Goal: Task Accomplishment & Management: Use online tool/utility

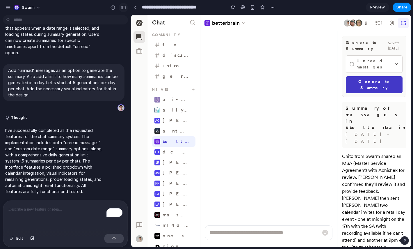
click at [124, 8] on div "button" at bounding box center [123, 8] width 5 height 4
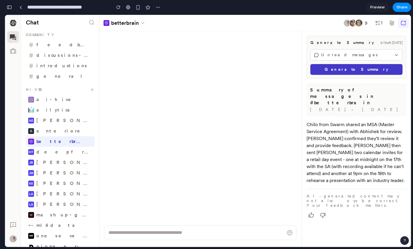
scroll to position [122, 0]
click at [355, 52] on span "Unread messages" at bounding box center [356, 55] width 71 height 6
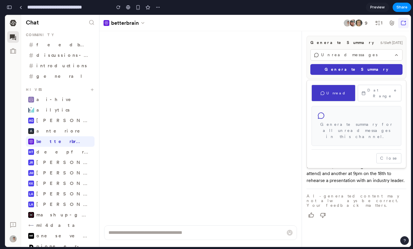
click at [337, 55] on div at bounding box center [208, 131] width 406 height 232
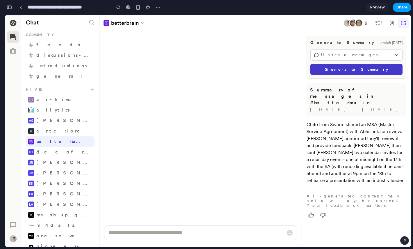
click at [400, 8] on span "Share" at bounding box center [402, 7] width 11 height 6
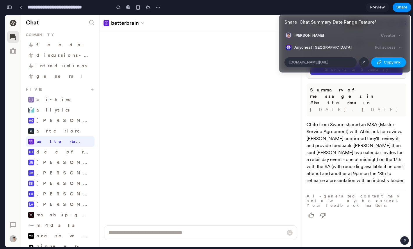
click at [389, 62] on span "Copy link" at bounding box center [392, 62] width 17 height 6
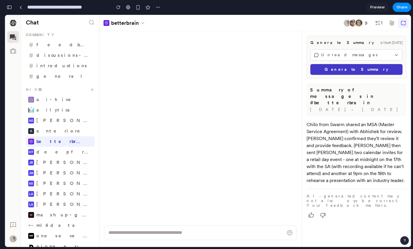
click at [302, 91] on div "Share ' Chat Summary Date Range Feature ' Jiggy Villanueva Creator Anyone at Sw…" at bounding box center [206, 124] width 413 height 249
click at [359, 53] on span "Unread messages" at bounding box center [356, 55] width 71 height 6
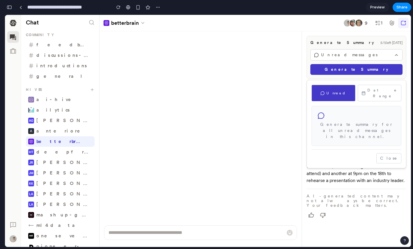
click at [360, 54] on div at bounding box center [208, 131] width 406 height 232
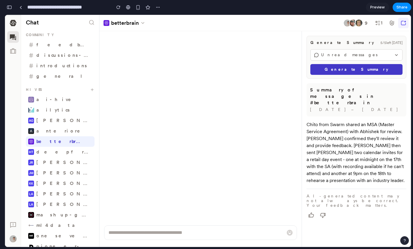
click at [375, 56] on span "Unread messages" at bounding box center [356, 55] width 71 height 6
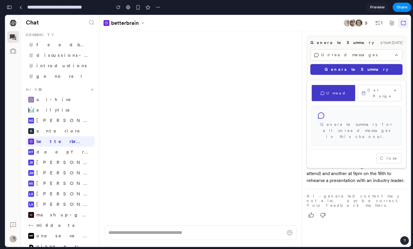
click at [380, 91] on button "Date Range" at bounding box center [380, 93] width 44 height 17
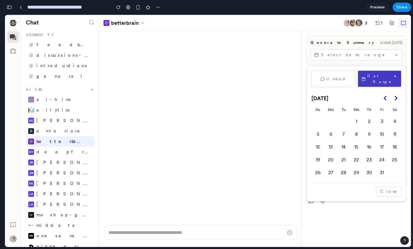
click at [343, 79] on button "Unread" at bounding box center [334, 78] width 44 height 17
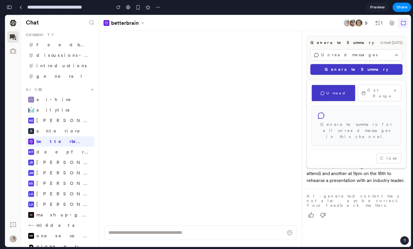
click at [361, 54] on div at bounding box center [208, 131] width 406 height 232
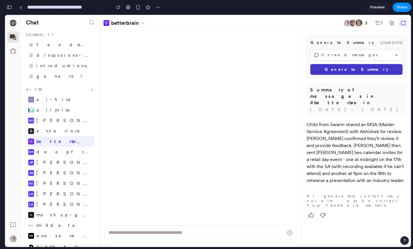
click at [8, 7] on div "button" at bounding box center [9, 7] width 5 height 4
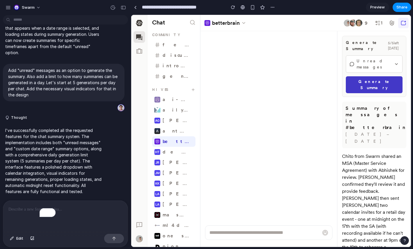
scroll to position [92, 0]
click at [379, 64] on span "Unread messages" at bounding box center [374, 64] width 35 height 12
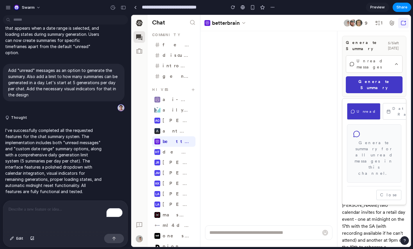
click at [380, 62] on div at bounding box center [271, 131] width 280 height 232
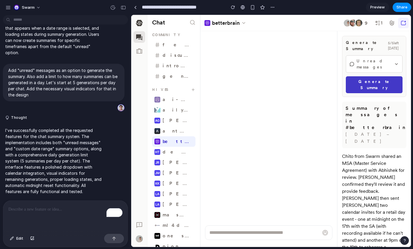
click at [380, 62] on span "Unread messages" at bounding box center [374, 64] width 35 height 12
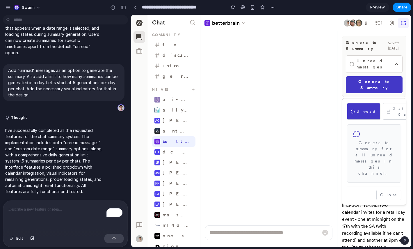
click at [380, 62] on div at bounding box center [271, 131] width 280 height 232
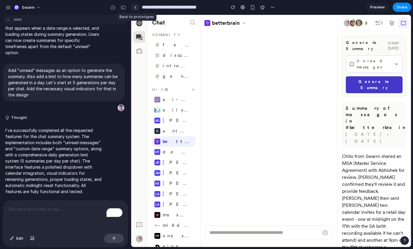
click at [133, 5] on link at bounding box center [135, 7] width 9 height 9
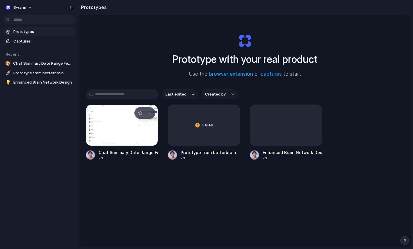
click at [130, 133] on div at bounding box center [122, 124] width 72 height 41
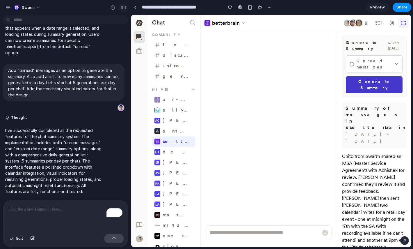
click at [124, 6] on div "button" at bounding box center [123, 8] width 5 height 4
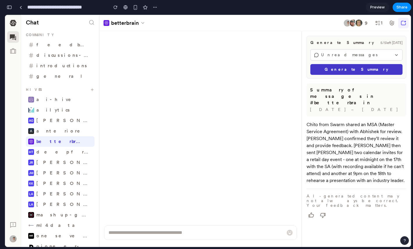
scroll to position [275, 0]
click at [345, 52] on span "Unread messages" at bounding box center [356, 55] width 71 height 6
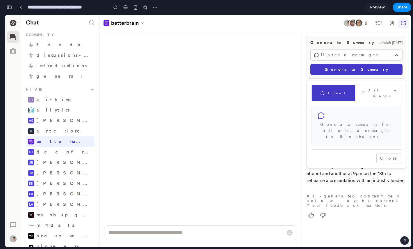
click at [345, 54] on div at bounding box center [208, 131] width 406 height 232
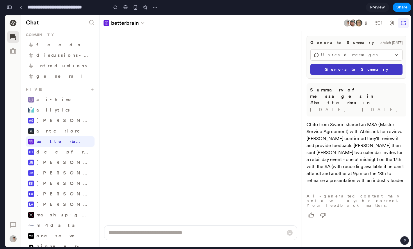
click at [330, 70] on button "Generate Summary" at bounding box center [357, 69] width 92 height 11
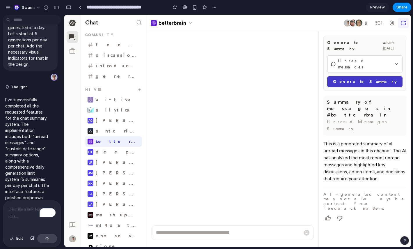
click at [353, 58] on span "Unread messages" at bounding box center [365, 64] width 54 height 12
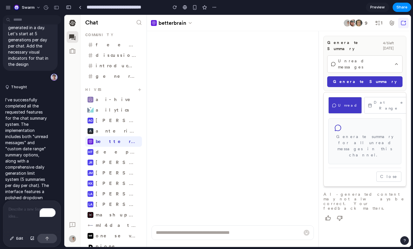
click at [352, 54] on div at bounding box center [237, 131] width 347 height 232
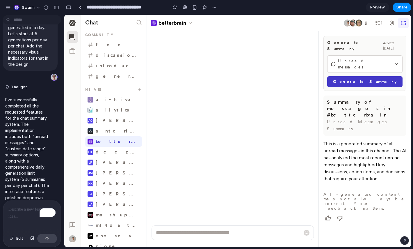
click at [352, 58] on span "Unread messages" at bounding box center [365, 64] width 54 height 12
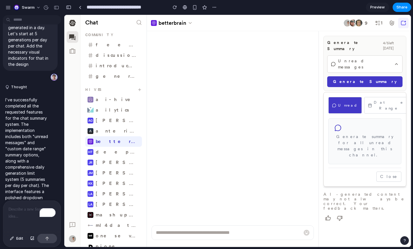
click at [352, 54] on div at bounding box center [237, 131] width 347 height 232
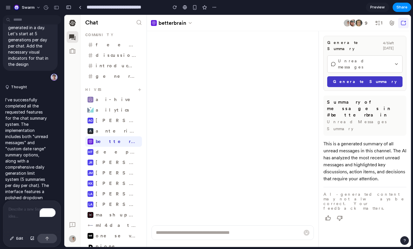
click at [26, 217] on div "To enrich screen reader interactions, please activate Accessibility in Grammarl…" at bounding box center [32, 216] width 58 height 31
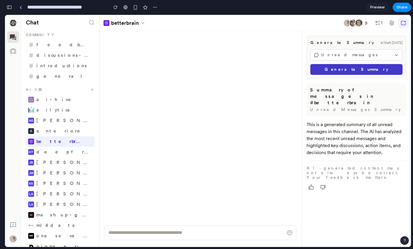
click at [336, 57] on span "Unread messages" at bounding box center [356, 55] width 71 height 6
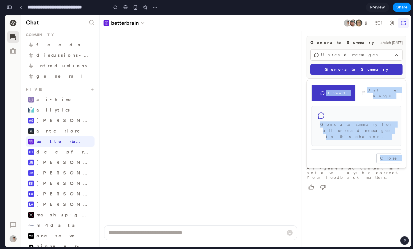
click at [372, 93] on button "Date Range" at bounding box center [380, 93] width 44 height 17
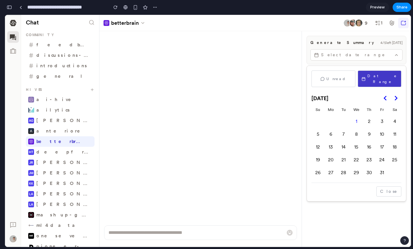
click at [363, 92] on div "[DATE]" at bounding box center [357, 98] width 90 height 13
click at [340, 78] on button "Unread" at bounding box center [334, 78] width 44 height 17
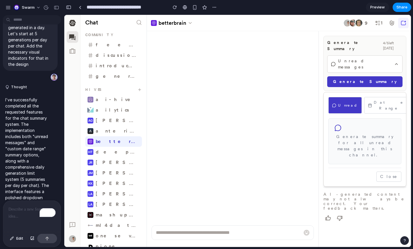
click at [27, 218] on div "To enrich screen reader interactions, please activate Accessibility in Grammarl…" at bounding box center [32, 216] width 58 height 31
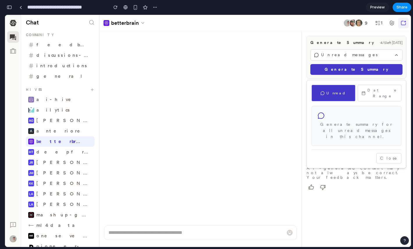
click at [8, 9] on div "button" at bounding box center [9, 7] width 5 height 4
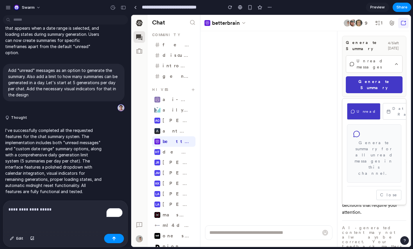
click at [69, 207] on p "**********" at bounding box center [65, 209] width 114 height 7
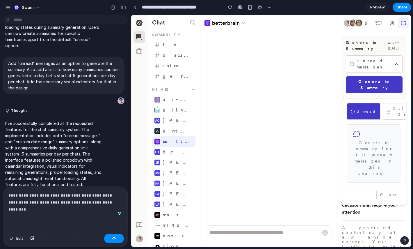
scroll to position [106, 0]
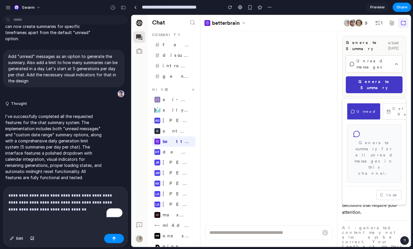
click at [392, 103] on button "Date Range" at bounding box center [404, 111] width 43 height 17
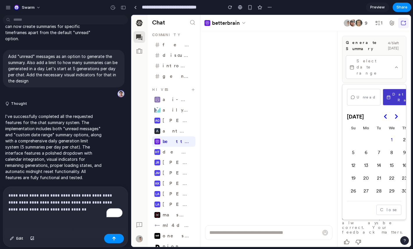
click at [370, 89] on button "Unread" at bounding box center [363, 97] width 33 height 17
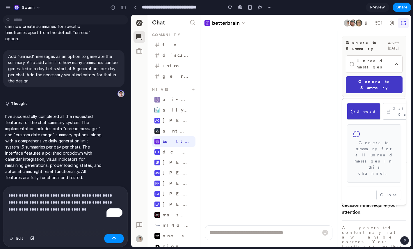
click at [89, 210] on p "**********" at bounding box center [65, 202] width 114 height 21
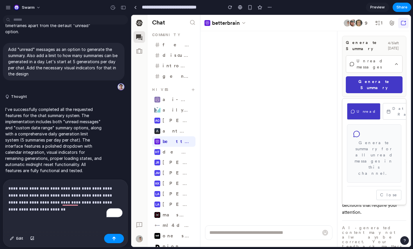
click at [61, 209] on p "**********" at bounding box center [65, 199] width 114 height 28
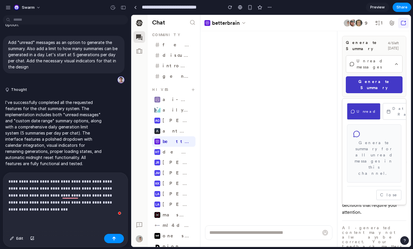
scroll to position [157, 0]
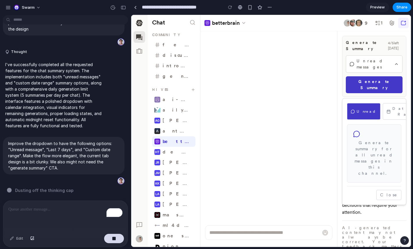
click at [398, 61] on div at bounding box center [271, 131] width 280 height 232
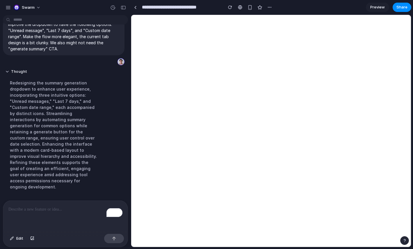
scroll to position [350, 0]
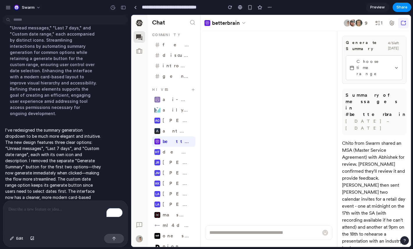
click at [361, 65] on button "Choose time range" at bounding box center [374, 67] width 57 height 25
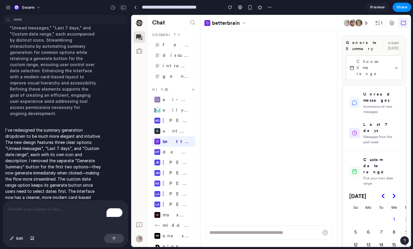
click at [121, 7] on div "button" at bounding box center [123, 8] width 5 height 4
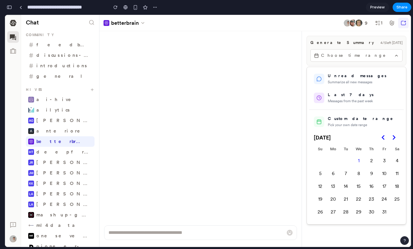
scroll to position [643, 0]
click at [353, 59] on div at bounding box center [208, 131] width 406 height 232
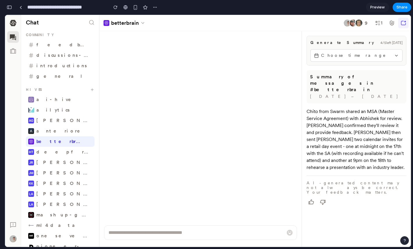
click at [353, 59] on button "Choose time range" at bounding box center [357, 55] width 92 height 13
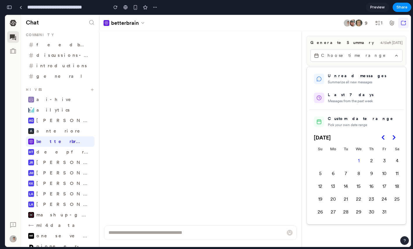
click at [357, 121] on div "Custom date range" at bounding box center [363, 119] width 71 height 6
click at [354, 83] on div "Summarize all new messages" at bounding box center [363, 81] width 71 height 5
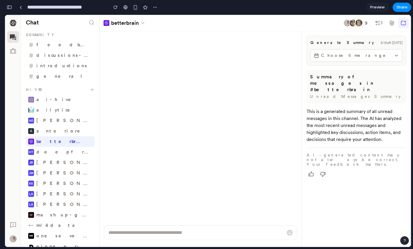
click at [372, 52] on button "Choose time range" at bounding box center [357, 55] width 92 height 13
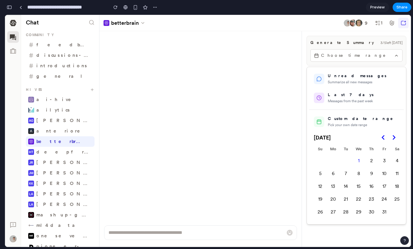
click at [355, 53] on div at bounding box center [208, 131] width 406 height 232
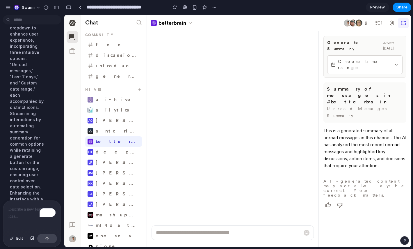
click at [344, 58] on span "Choose time range" at bounding box center [365, 64] width 54 height 12
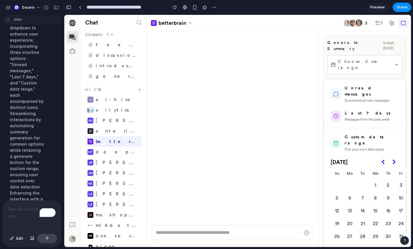
click at [351, 54] on div at bounding box center [237, 131] width 347 height 232
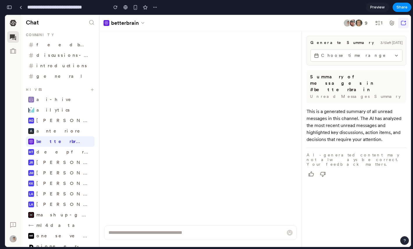
click at [7, 7] on div "button" at bounding box center [9, 7] width 5 height 4
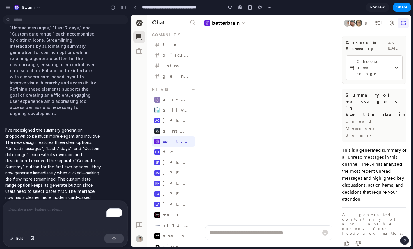
click at [86, 216] on div "To enrich screen reader interactions, please activate Accessibility in Grammarl…" at bounding box center [65, 216] width 125 height 31
click at [383, 61] on span "Choose time range" at bounding box center [374, 67] width 35 height 18
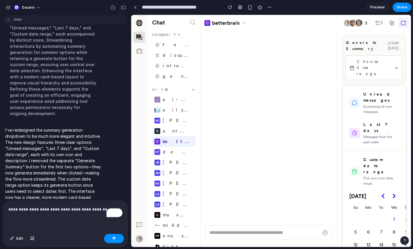
click at [381, 61] on div at bounding box center [271, 131] width 280 height 232
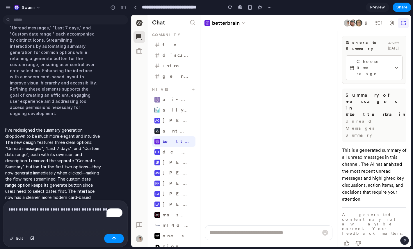
click at [103, 209] on p "**********" at bounding box center [65, 209] width 114 height 7
click at [370, 61] on span "Choose time range" at bounding box center [374, 67] width 35 height 18
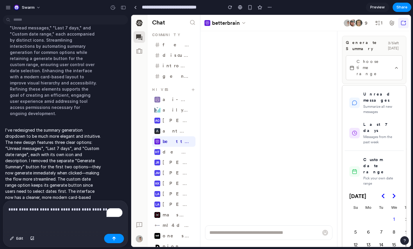
click at [370, 61] on div at bounding box center [271, 131] width 280 height 232
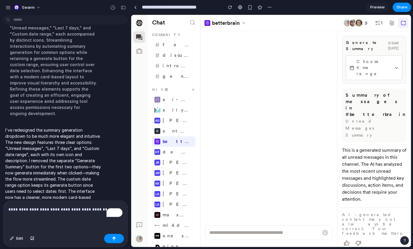
click at [101, 210] on p "**********" at bounding box center [65, 209] width 114 height 7
click at [371, 65] on button "Choose time range" at bounding box center [374, 67] width 57 height 25
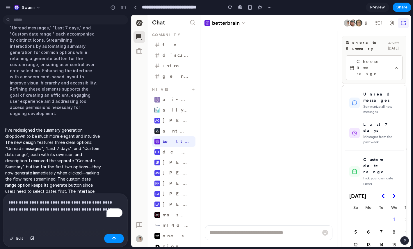
click at [371, 65] on div at bounding box center [271, 131] width 280 height 232
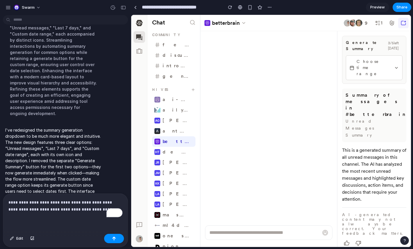
click at [97, 210] on p "**********" at bounding box center [65, 206] width 114 height 14
click at [101, 210] on p "**********" at bounding box center [65, 206] width 114 height 14
click at [113, 210] on p "**********" at bounding box center [65, 206] width 114 height 14
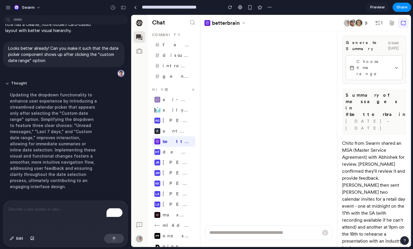
scroll to position [464, 0]
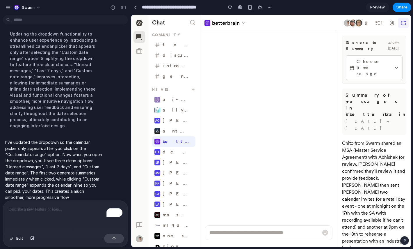
click at [384, 59] on span "Choose time range" at bounding box center [374, 67] width 35 height 18
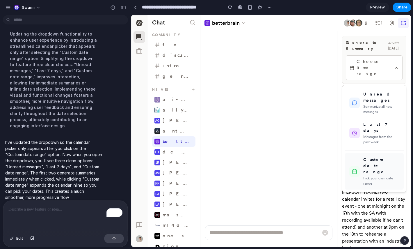
click at [367, 157] on div "Custom date range" at bounding box center [381, 166] width 36 height 18
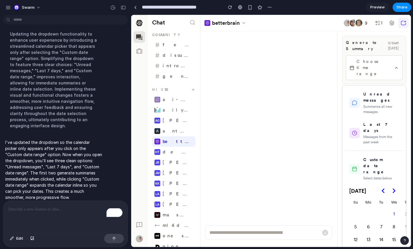
click at [375, 157] on div "Custom date range" at bounding box center [381, 166] width 36 height 18
click at [126, 7] on button "button" at bounding box center [123, 7] width 9 height 9
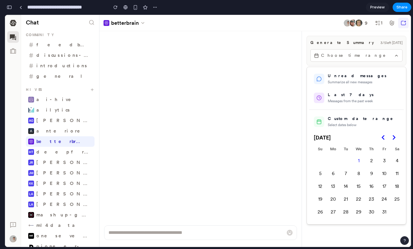
click at [348, 120] on div "Custom date range" at bounding box center [363, 119] width 71 height 6
click at [389, 54] on div at bounding box center [208, 131] width 406 height 232
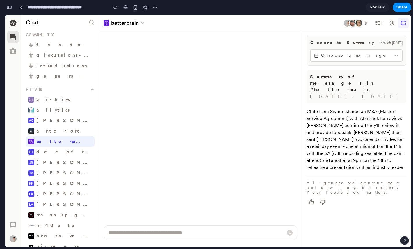
click at [394, 54] on icon "button" at bounding box center [396, 55] width 5 height 5
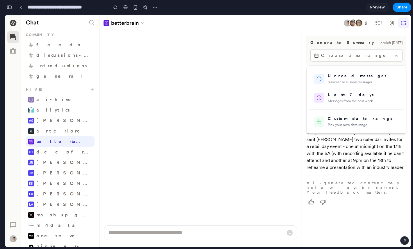
click at [377, 54] on div at bounding box center [208, 131] width 406 height 232
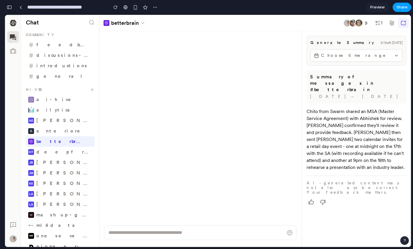
click at [403, 7] on span "Share" at bounding box center [402, 7] width 11 height 6
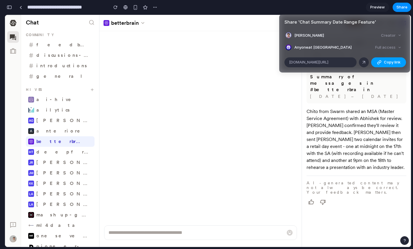
click at [380, 59] on button "Copy link" at bounding box center [388, 62] width 35 height 10
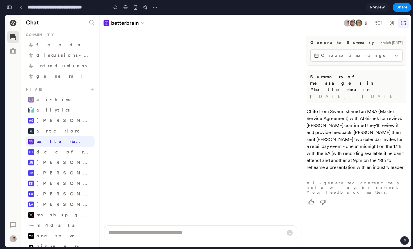
click at [241, 103] on div "Share ' Chat Summary Date Range Feature ' [PERSON_NAME] Creator Anyone at Swarm…" at bounding box center [206, 124] width 413 height 249
click at [337, 55] on span "Choose time range" at bounding box center [356, 55] width 71 height 6
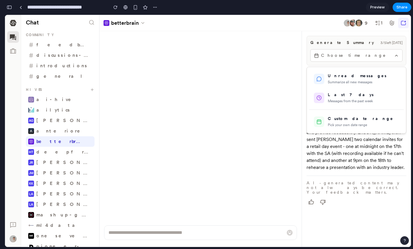
click at [357, 54] on div at bounding box center [208, 131] width 406 height 232
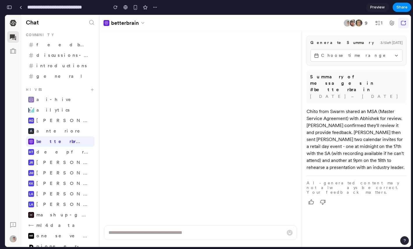
click at [357, 55] on span "Choose time range" at bounding box center [356, 55] width 71 height 6
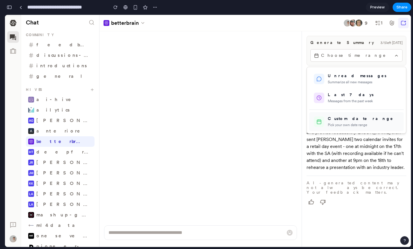
click at [347, 118] on div "Custom date range" at bounding box center [363, 119] width 71 height 6
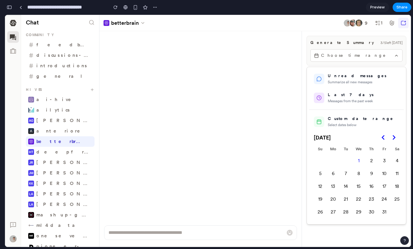
click at [386, 54] on div at bounding box center [208, 131] width 406 height 232
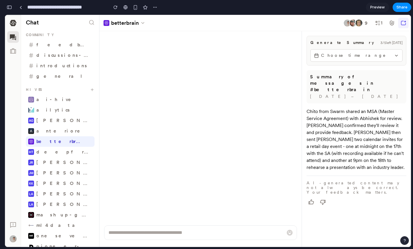
click at [393, 54] on button "Choose time range" at bounding box center [357, 55] width 92 height 13
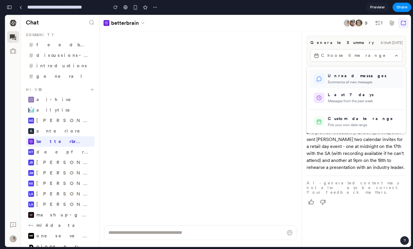
click at [353, 82] on div "Summarize all new messages" at bounding box center [363, 81] width 71 height 5
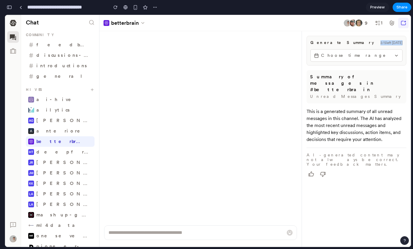
drag, startPoint x: 380, startPoint y: 41, endPoint x: 406, endPoint y: 44, distance: 25.8
click at [406, 44] on div "Generate Summary 2 / 5 left today Choose time range" at bounding box center [357, 51] width 100 height 30
click at [404, 43] on div "Generate Summary 2 / 5 left today Choose time range" at bounding box center [357, 51] width 100 height 30
click at [364, 56] on span "Choose time range" at bounding box center [356, 55] width 71 height 6
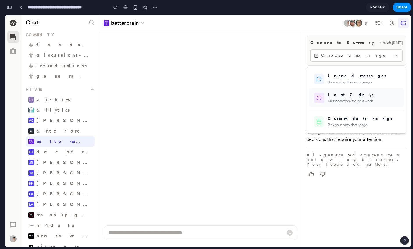
click at [353, 93] on div "Last 7 days" at bounding box center [363, 95] width 71 height 6
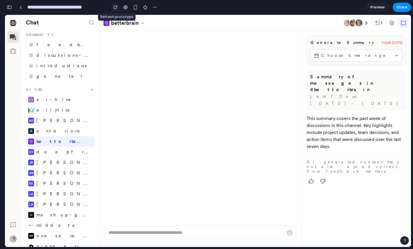
click at [117, 9] on button "button" at bounding box center [115, 7] width 9 height 9
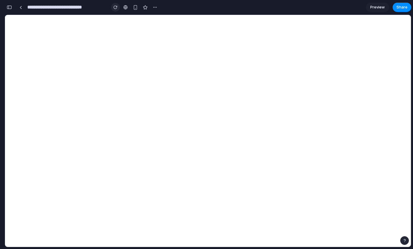
scroll to position [0, 0]
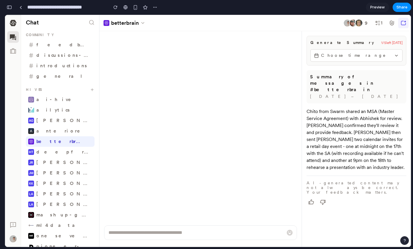
click at [385, 51] on button "Choose time range" at bounding box center [357, 55] width 92 height 13
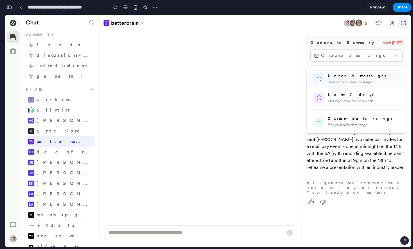
click at [346, 76] on div "Unread messages" at bounding box center [363, 76] width 71 height 6
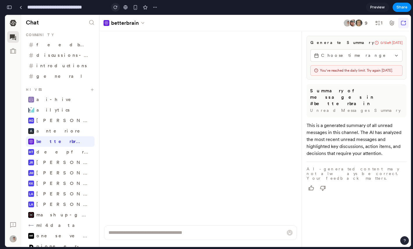
click at [114, 5] on button "button" at bounding box center [115, 7] width 9 height 9
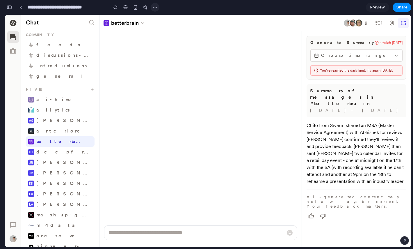
click at [156, 7] on div "button" at bounding box center [155, 7] width 5 height 5
click at [156, 7] on div "Duplicate Delete" at bounding box center [206, 124] width 413 height 249
click at [127, 8] on div at bounding box center [125, 7] width 4 height 5
click at [347, 58] on span "Choose time range" at bounding box center [356, 55] width 71 height 6
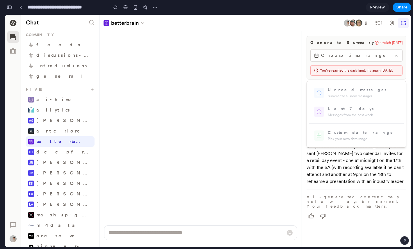
click at [347, 57] on div at bounding box center [208, 131] width 406 height 232
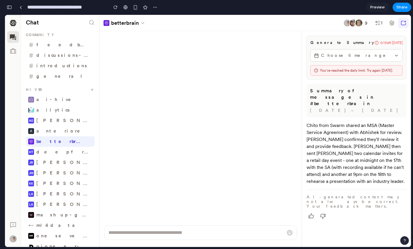
click at [353, 56] on span "Choose time range" at bounding box center [356, 55] width 71 height 6
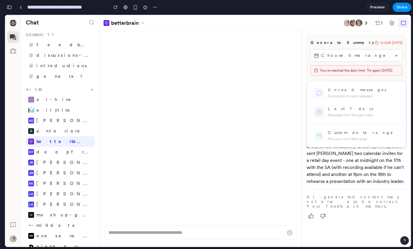
click at [351, 56] on div at bounding box center [208, 131] width 406 height 232
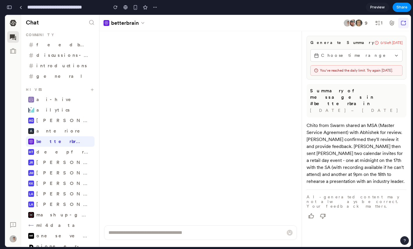
click at [351, 56] on span "Choose time range" at bounding box center [356, 55] width 71 height 6
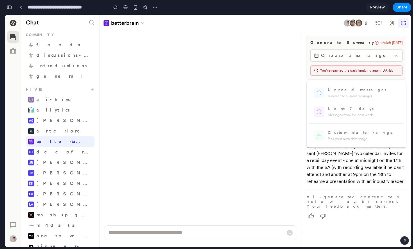
click at [338, 217] on div at bounding box center [208, 131] width 406 height 232
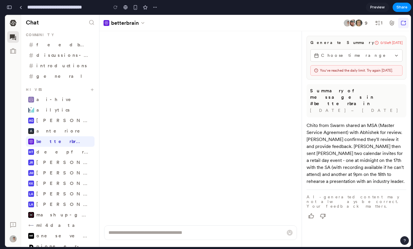
scroll to position [1239, 0]
click at [11, 12] on div "**********" at bounding box center [82, 7] width 155 height 13
click at [10, 8] on div "button" at bounding box center [9, 7] width 5 height 4
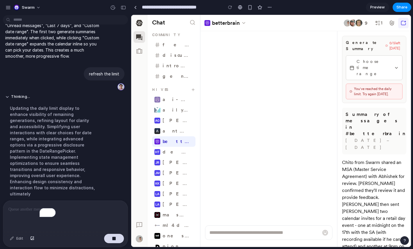
scroll to position [511, 0]
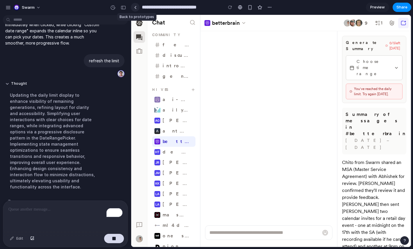
click at [136, 7] on div at bounding box center [135, 7] width 3 height 3
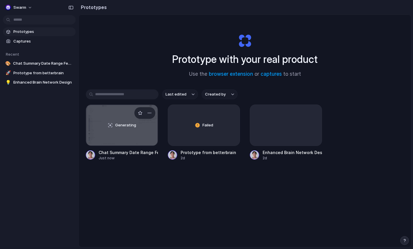
click at [127, 123] on span "Generating" at bounding box center [125, 125] width 21 height 6
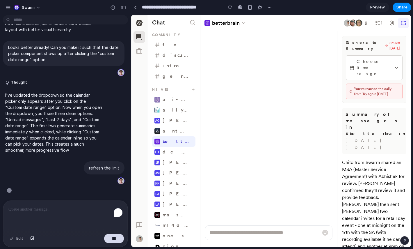
scroll to position [416, 0]
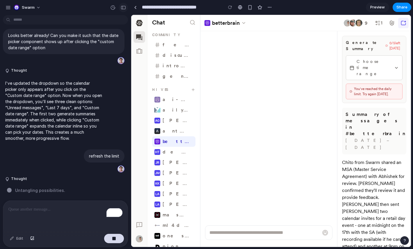
click at [123, 6] on div "button" at bounding box center [123, 8] width 5 height 4
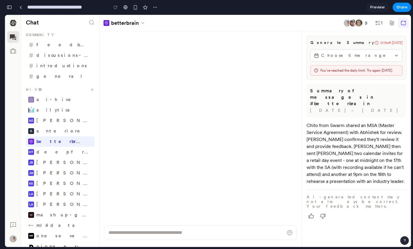
scroll to position [1184, 0]
click at [371, 6] on span "Preview" at bounding box center [377, 7] width 15 height 6
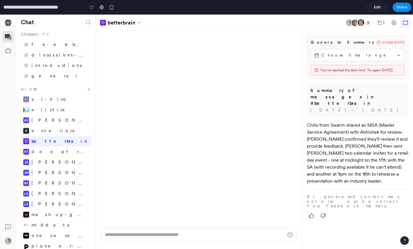
click at [373, 6] on link "Edit" at bounding box center [377, 7] width 23 height 9
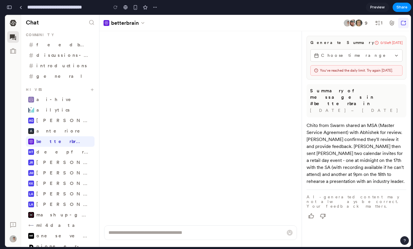
scroll to position [924, 0]
click at [155, 6] on div "button" at bounding box center [155, 7] width 5 height 5
click at [116, 9] on div "Duplicate Delete" at bounding box center [206, 124] width 413 height 249
click at [365, 56] on span "Choose time range" at bounding box center [356, 55] width 71 height 6
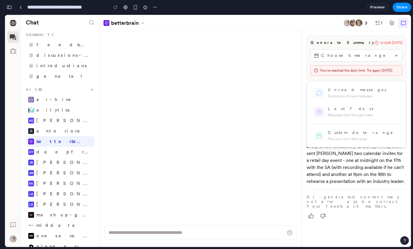
click at [365, 55] on div at bounding box center [208, 131] width 406 height 232
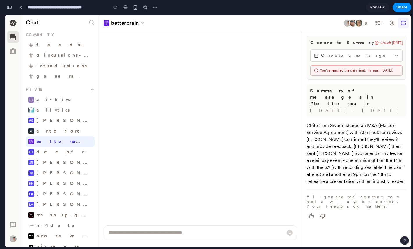
scroll to position [1190, 0]
click at [363, 19] on div "9" at bounding box center [366, 23] width 7 height 8
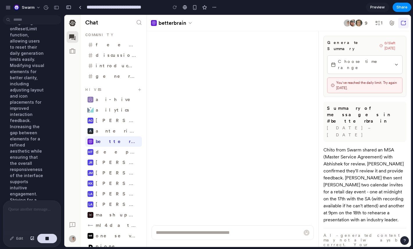
scroll to position [1113, 0]
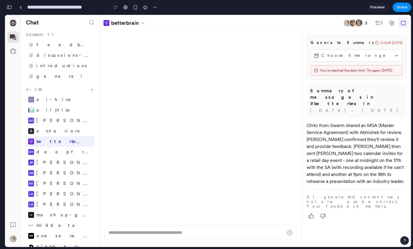
click at [10, 7] on div "button" at bounding box center [9, 7] width 5 height 4
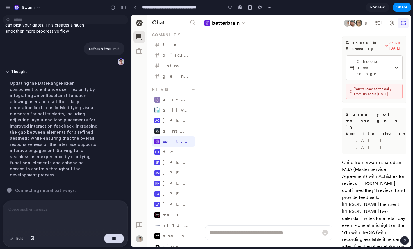
scroll to position [517, 0]
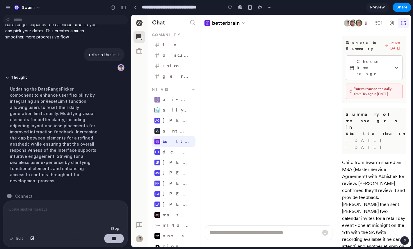
click at [111, 240] on button "button" at bounding box center [114, 238] width 20 height 9
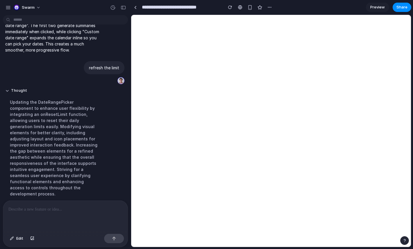
scroll to position [0, 0]
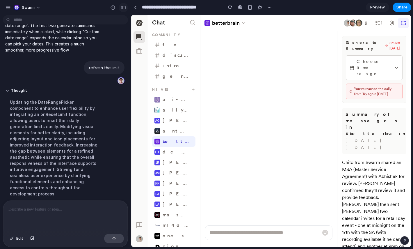
click at [125, 8] on div "button" at bounding box center [123, 8] width 5 height 4
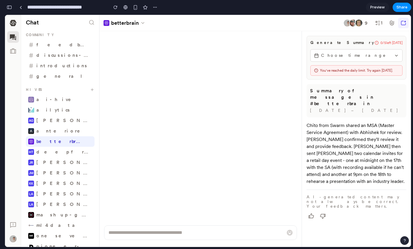
scroll to position [1113, 0]
click at [393, 57] on button "Choose time range" at bounding box center [357, 55] width 92 height 13
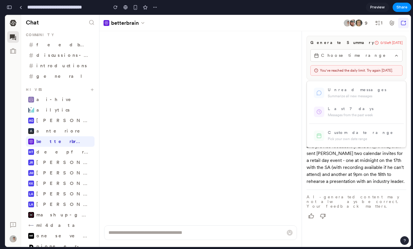
click at [394, 55] on div at bounding box center [208, 131] width 406 height 232
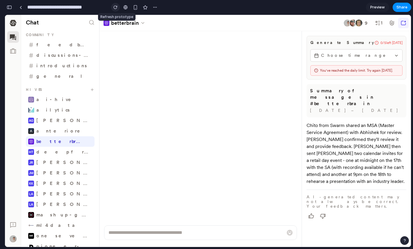
click at [116, 5] on button "button" at bounding box center [115, 7] width 9 height 9
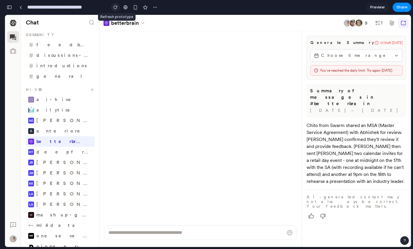
click at [116, 5] on button "button" at bounding box center [115, 7] width 9 height 9
click at [116, 8] on div "button" at bounding box center [115, 7] width 4 height 4
click at [157, 7] on div "button" at bounding box center [155, 7] width 5 height 5
click at [141, 54] on div "Duplicate Delete" at bounding box center [206, 124] width 413 height 249
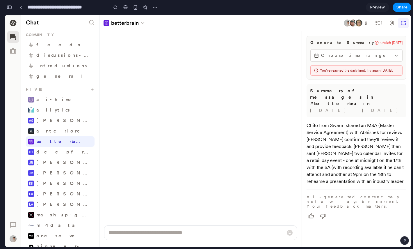
click at [350, 56] on span "Choose time range" at bounding box center [356, 55] width 71 height 6
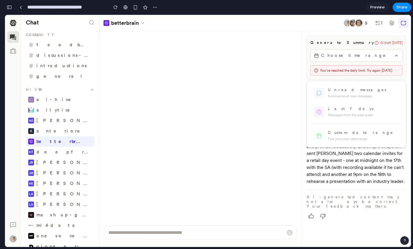
click at [352, 53] on div at bounding box center [208, 131] width 406 height 232
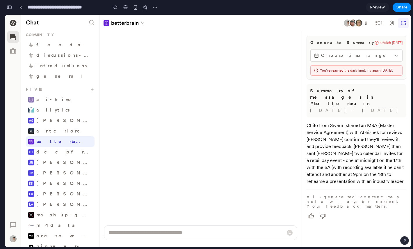
click at [363, 55] on span "Choose time range" at bounding box center [356, 55] width 71 height 6
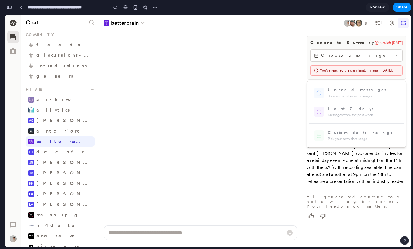
click at [370, 57] on div at bounding box center [208, 131] width 406 height 232
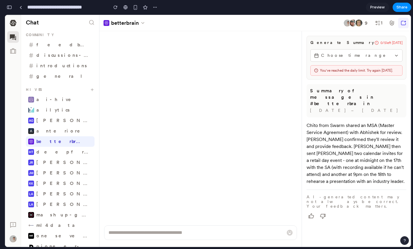
click at [12, 8] on div "button" at bounding box center [9, 7] width 5 height 4
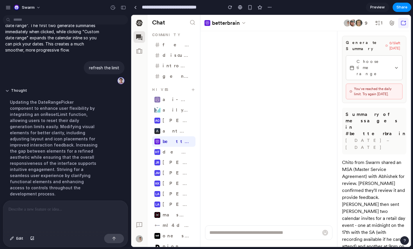
click at [53, 219] on div at bounding box center [65, 216] width 125 height 31
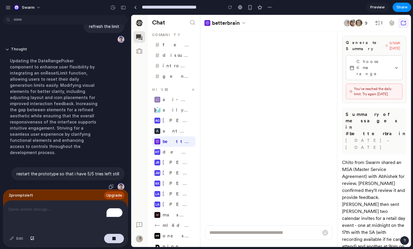
scroll to position [557, 0]
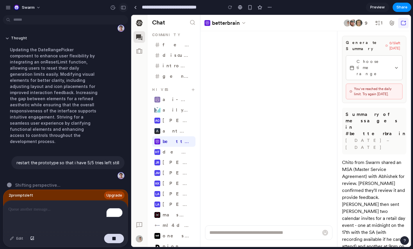
click at [124, 9] on div "button" at bounding box center [123, 8] width 5 height 4
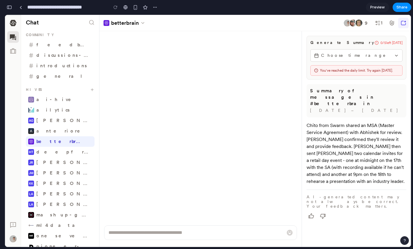
click at [379, 55] on span "Choose time range" at bounding box center [356, 55] width 71 height 6
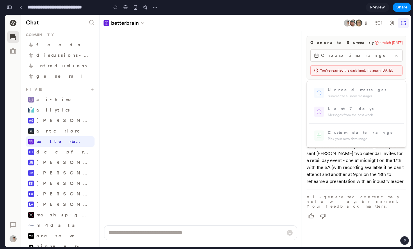
click at [382, 54] on div at bounding box center [208, 131] width 406 height 232
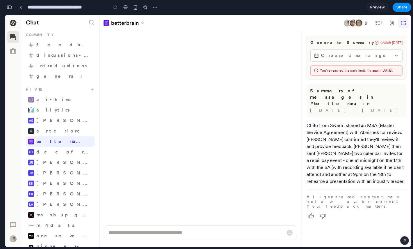
click at [11, 8] on div "button" at bounding box center [9, 7] width 5 height 4
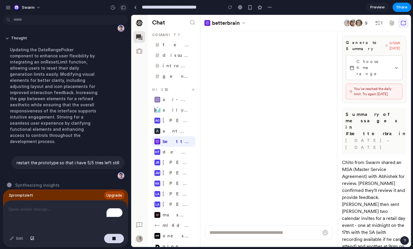
click at [121, 8] on div "button" at bounding box center [123, 8] width 5 height 4
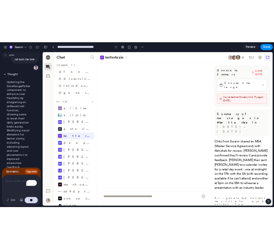
scroll to position [1247, 0]
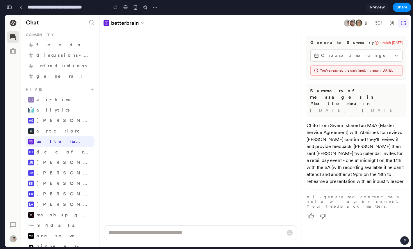
click at [112, 5] on div at bounding box center [115, 7] width 9 height 9
click at [114, 7] on div at bounding box center [115, 7] width 9 height 9
click at [369, 59] on button "Choose time range" at bounding box center [357, 55] width 92 height 13
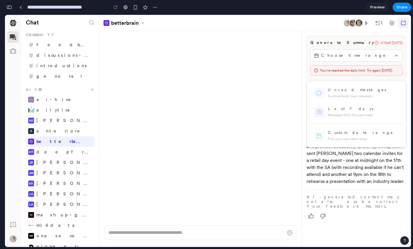
click at [369, 58] on div at bounding box center [208, 131] width 406 height 232
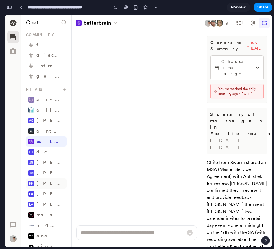
scroll to position [0, 0]
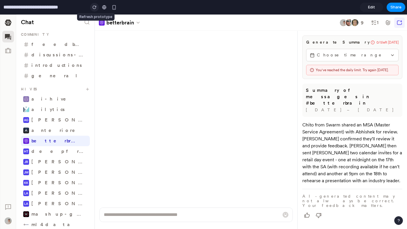
click at [94, 8] on div "button" at bounding box center [95, 7] width 4 height 4
click at [366, 5] on link "Edit" at bounding box center [371, 7] width 23 height 9
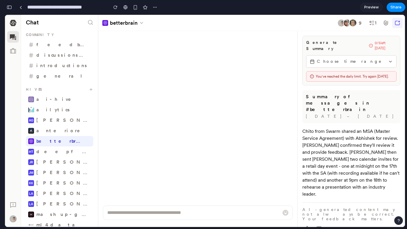
scroll to position [890, 0]
click at [382, 38] on div "Generate Summary 0 / 5 left today Choose time range You've reached the daily li…" at bounding box center [352, 61] width 98 height 50
click at [380, 44] on span "0 / 5 left today" at bounding box center [386, 45] width 22 height 10
click at [13, 6] on button "button" at bounding box center [9, 7] width 9 height 9
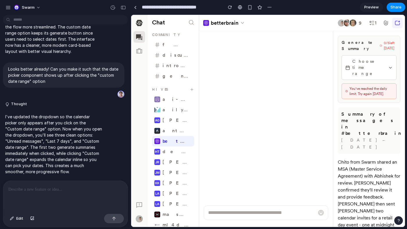
scroll to position [0, 0]
click at [17, 220] on span "Edit" at bounding box center [19, 219] width 7 height 6
click at [384, 45] on div at bounding box center [269, 121] width 274 height 212
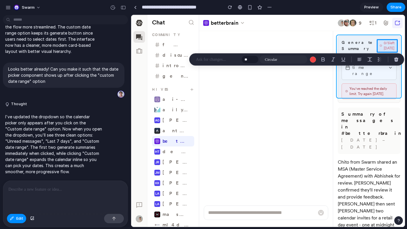
click at [364, 95] on div at bounding box center [269, 121] width 274 height 212
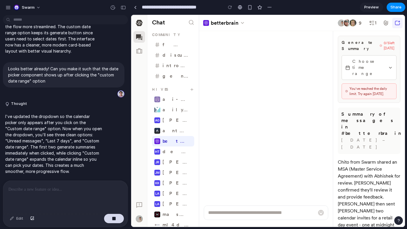
scroll to position [424, 0]
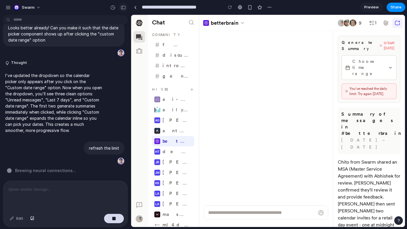
click at [124, 6] on div "button" at bounding box center [123, 8] width 5 height 4
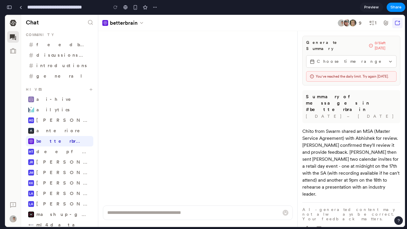
click at [340, 58] on span "Choose time range" at bounding box center [351, 61] width 69 height 6
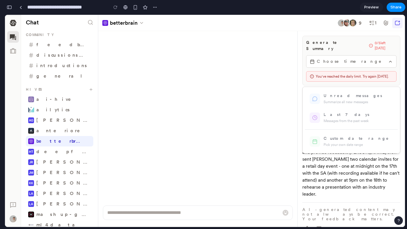
click at [340, 56] on div at bounding box center [205, 121] width 400 height 212
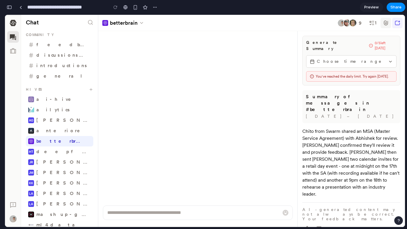
click at [386, 24] on icon "button" at bounding box center [386, 22] width 4 height 5
click at [398, 22] on icon "button" at bounding box center [398, 23] width 6 height 6
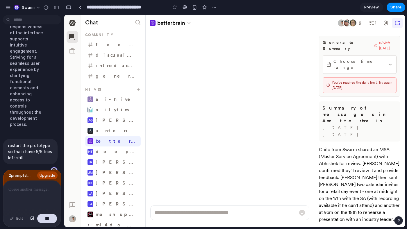
scroll to position [1267, 0]
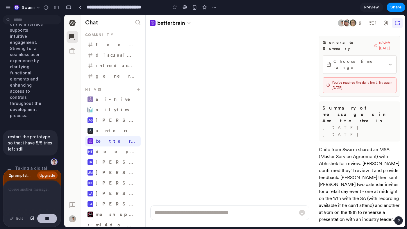
click at [48, 219] on div "button" at bounding box center [47, 219] width 4 height 4
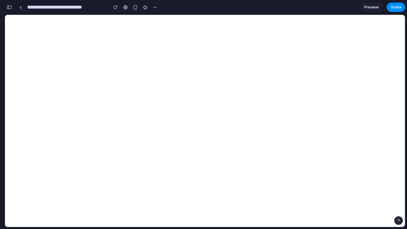
scroll to position [0, 0]
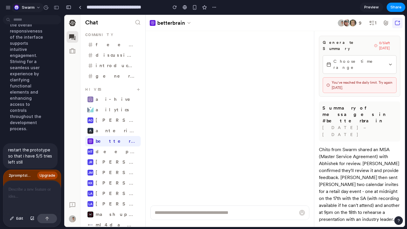
click at [23, 8] on span "Swarm" at bounding box center [28, 8] width 13 height 6
click at [8, 5] on div "Settings Invite members Change theme Sign out" at bounding box center [203, 114] width 407 height 229
click at [8, 7] on div "button" at bounding box center [8, 7] width 5 height 5
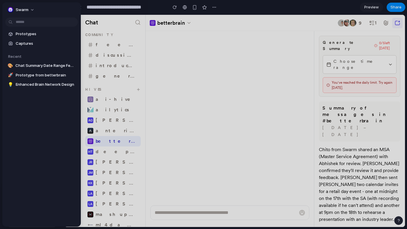
click at [302, 4] on div at bounding box center [203, 114] width 407 height 229
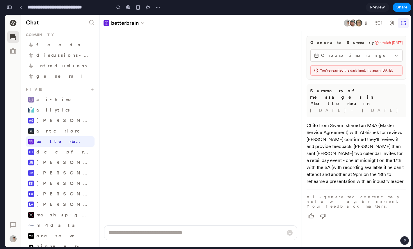
scroll to position [962, 0]
click at [45, 103] on li "ai-hive" at bounding box center [60, 99] width 69 height 10
click at [273, 60] on button "Choose time range" at bounding box center [357, 55] width 92 height 13
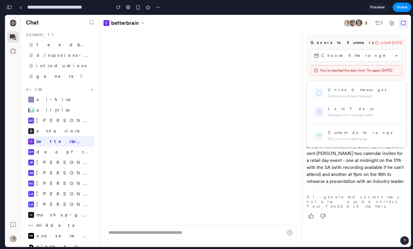
click at [273, 60] on div at bounding box center [208, 131] width 406 height 232
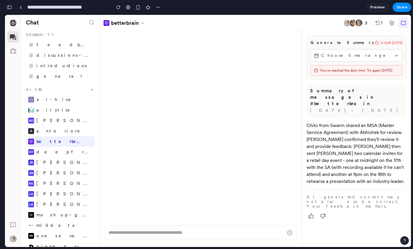
click at [273, 52] on span "Choose time range" at bounding box center [356, 55] width 71 height 6
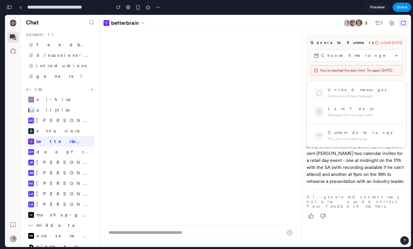
click at [273, 54] on div at bounding box center [208, 131] width 406 height 232
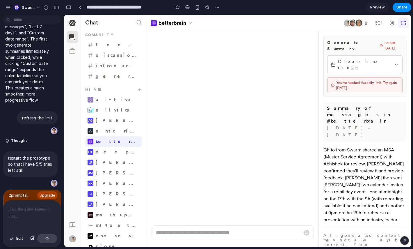
scroll to position [0, 0]
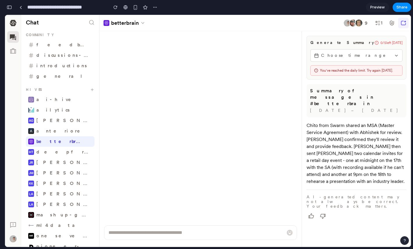
click at [324, 55] on span "Choose time range" at bounding box center [356, 55] width 71 height 6
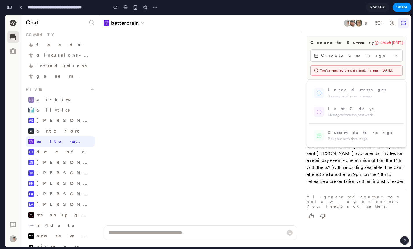
click at [326, 55] on div at bounding box center [208, 131] width 406 height 232
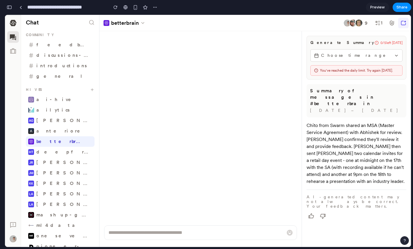
click at [391, 50] on button "Choose time range" at bounding box center [357, 55] width 92 height 13
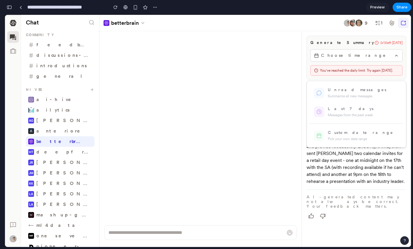
click at [383, 50] on div at bounding box center [208, 131] width 406 height 232
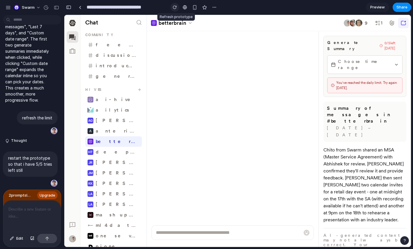
click at [172, 5] on button "button" at bounding box center [175, 7] width 9 height 9
click at [173, 6] on div "button" at bounding box center [175, 7] width 4 height 4
click at [358, 58] on span "Choose time range" at bounding box center [365, 64] width 54 height 12
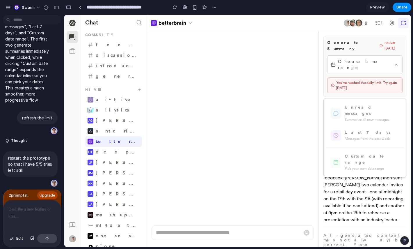
click at [125, 123] on div at bounding box center [237, 131] width 347 height 232
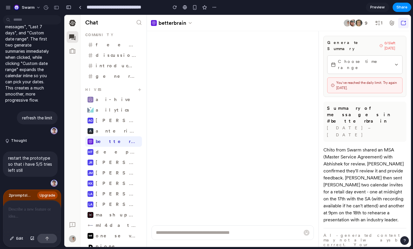
click at [68, 6] on div "button" at bounding box center [68, 7] width 5 height 4
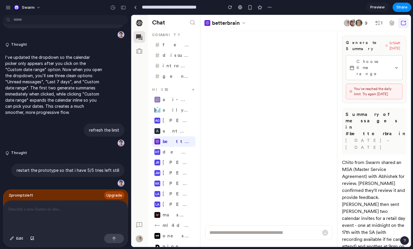
scroll to position [443, 0]
click at [125, 8] on div "button" at bounding box center [123, 8] width 5 height 4
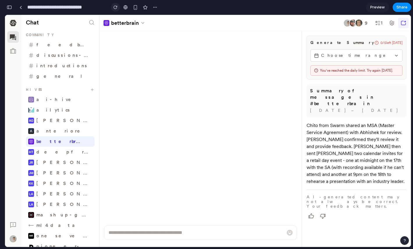
click at [117, 7] on div "button" at bounding box center [115, 7] width 4 height 4
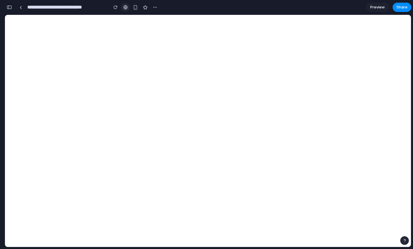
scroll to position [0, 0]
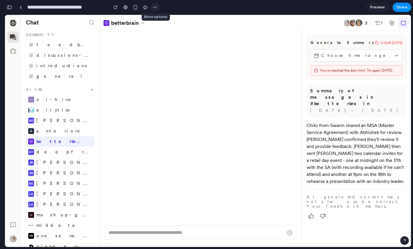
click at [155, 6] on div "button" at bounding box center [155, 7] width 5 height 5
click at [158, 89] on div "Duplicate Delete" at bounding box center [206, 124] width 413 height 249
click at [152, 8] on button "button" at bounding box center [155, 7] width 9 height 9
click at [164, 19] on span "Duplicate" at bounding box center [170, 20] width 18 height 6
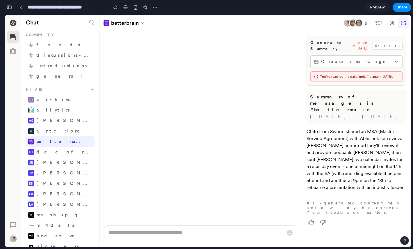
scroll to position [1165, 0]
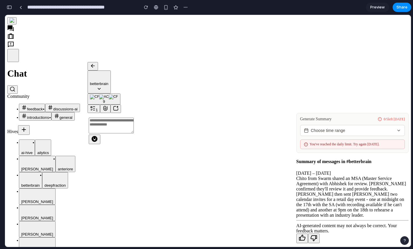
click at [343, 128] on span "Choose time range" at bounding box center [352, 130] width 83 height 5
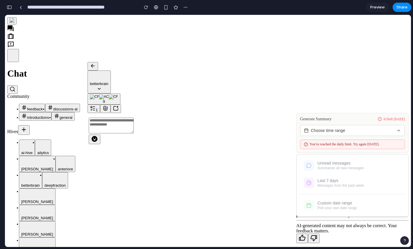
click at [360, 54] on div at bounding box center [208, 131] width 406 height 232
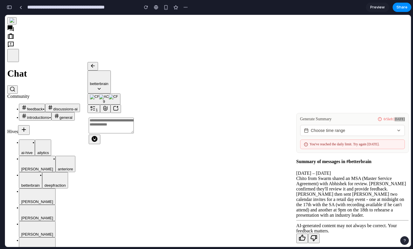
scroll to position [0, 5]
click at [311, 113] on div "Generate Summary 0 / 5 left today Choose time range You've reached the daily li…" at bounding box center [353, 133] width 112 height 40
click at [33, 150] on span "ai-hive" at bounding box center [26, 152] width 11 height 4
click at [58, 157] on li "anteriore" at bounding box center [65, 164] width 15 height 15
click at [52, 183] on span "deepfraction" at bounding box center [55, 185] width 21 height 4
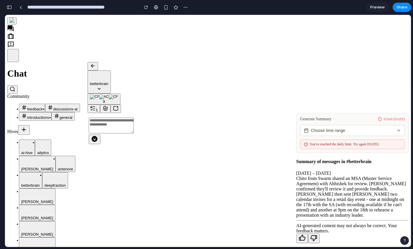
click at [52, 183] on span "deepfraction" at bounding box center [55, 185] width 21 height 4
click at [53, 216] on span "joma-minoza" at bounding box center [37, 218] width 32 height 4
click at [10, 10] on button "button" at bounding box center [9, 7] width 9 height 9
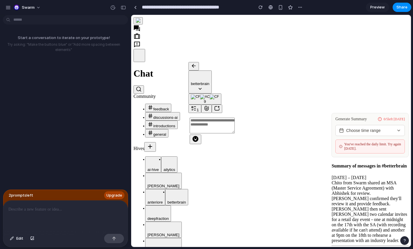
scroll to position [0, 0]
click at [9, 12] on div "Swarm" at bounding box center [24, 7] width 38 height 9
click at [8, 10] on div "button" at bounding box center [8, 7] width 5 height 5
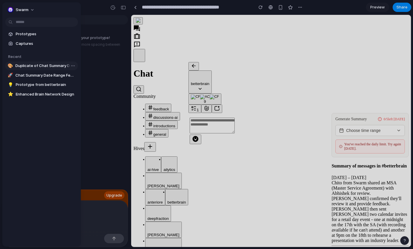
click at [36, 66] on span "Duplicate of Chat Summary Date Range Feature" at bounding box center [45, 66] width 60 height 6
click at [74, 65] on body "**********" at bounding box center [206, 124] width 413 height 249
click at [82, 96] on span "Delete" at bounding box center [82, 96] width 12 height 6
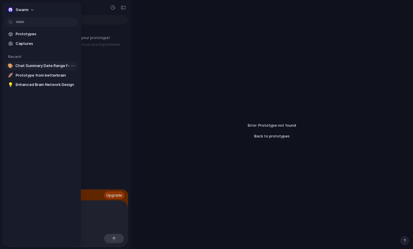
click at [42, 64] on span "Chat Summary Date Range Feature" at bounding box center [45, 66] width 60 height 6
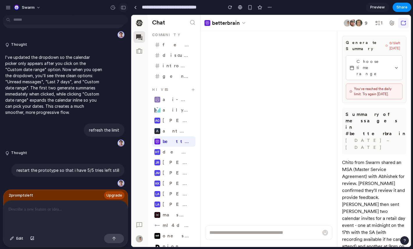
click at [122, 7] on div "button" at bounding box center [123, 8] width 5 height 4
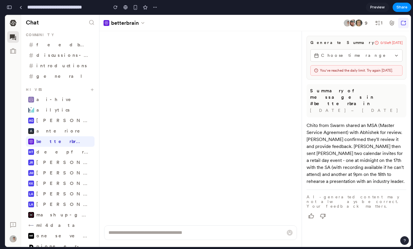
click at [343, 59] on button "Choose time range" at bounding box center [357, 55] width 92 height 13
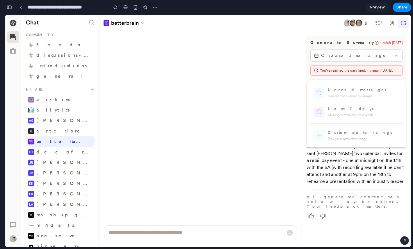
click at [344, 58] on div at bounding box center [208, 131] width 406 height 232
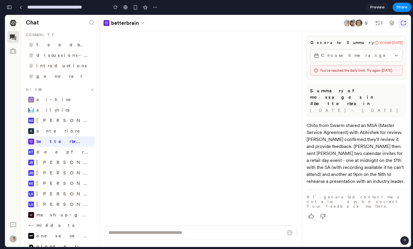
click at [331, 58] on button "Choose time range" at bounding box center [357, 55] width 92 height 13
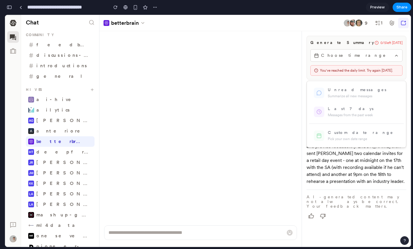
click at [347, 55] on div at bounding box center [208, 131] width 406 height 232
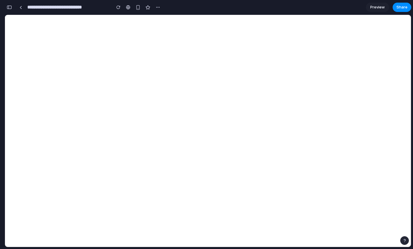
scroll to position [962, 0]
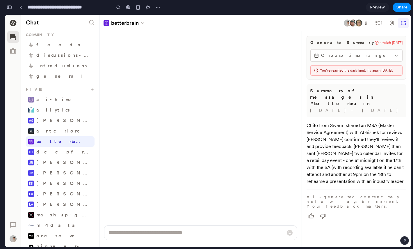
click at [345, 53] on span "Choose time range" at bounding box center [356, 55] width 71 height 6
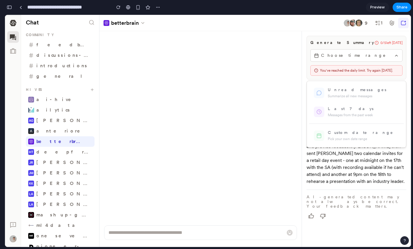
click at [347, 53] on div at bounding box center [208, 131] width 406 height 232
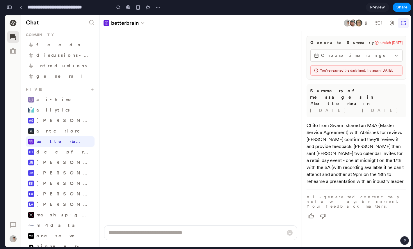
click at [10, 8] on div "button" at bounding box center [9, 7] width 5 height 4
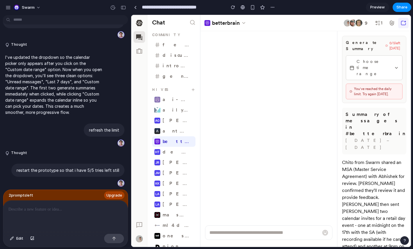
scroll to position [0, 0]
click at [70, 225] on div at bounding box center [65, 216] width 125 height 31
click at [91, 167] on p "restart the prototype so that i have 5/5 tries left still" at bounding box center [68, 170] width 103 height 6
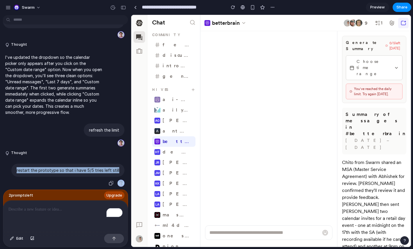
copy div "restart the prototype so that i have 5/5 tries left still"
click at [84, 216] on div "To enrich screen reader interactions, please activate Accessibility in Grammarl…" at bounding box center [65, 216] width 125 height 31
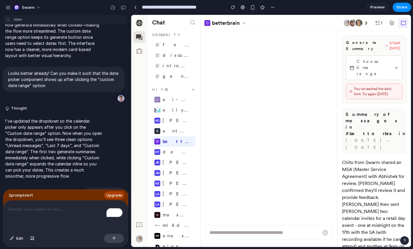
scroll to position [326, 0]
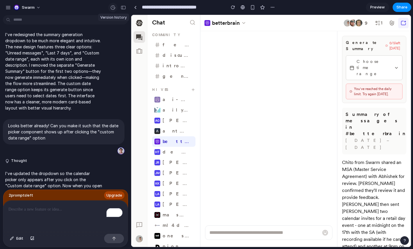
click at [114, 8] on div "button" at bounding box center [112, 7] width 5 height 5
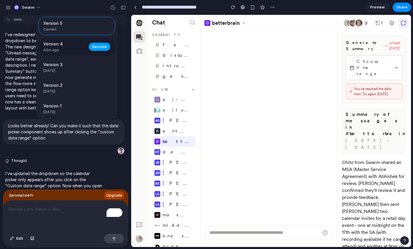
click at [101, 45] on span "Restore" at bounding box center [99, 47] width 15 height 6
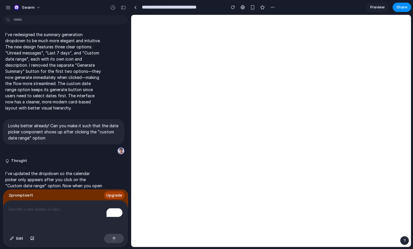
scroll to position [0, 0]
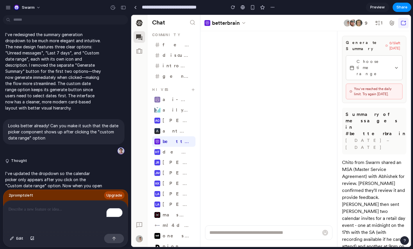
click at [383, 60] on span "Choose time range" at bounding box center [374, 67] width 35 height 18
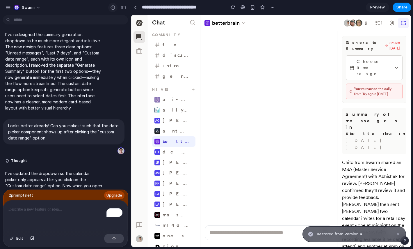
scroll to position [443, 0]
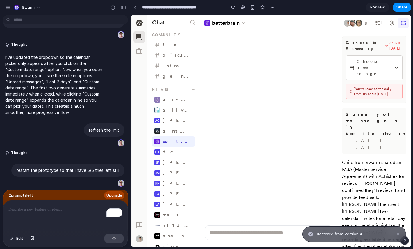
click at [363, 60] on span "Choose time range" at bounding box center [374, 67] width 35 height 18
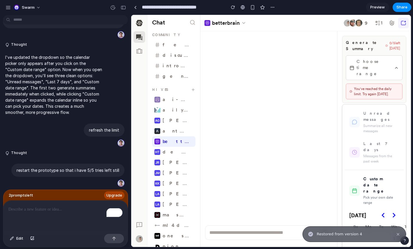
click at [363, 60] on div at bounding box center [271, 131] width 280 height 232
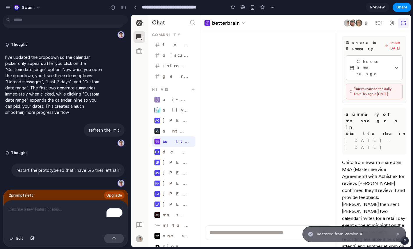
click at [363, 60] on span "Choose time range" at bounding box center [374, 67] width 35 height 18
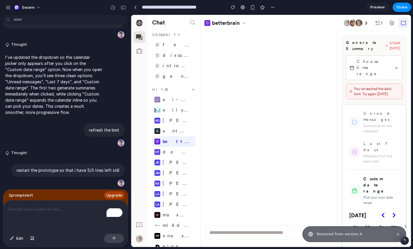
click at [363, 60] on div at bounding box center [271, 131] width 280 height 232
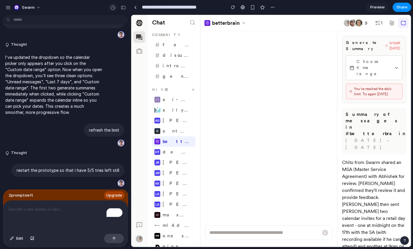
click at [115, 8] on div "button" at bounding box center [112, 7] width 5 height 5
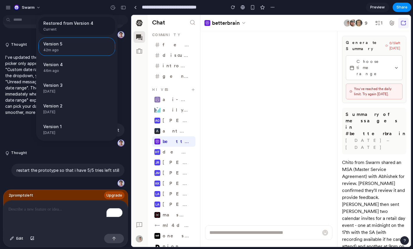
click at [88, 28] on span "Current" at bounding box center [74, 29] width 63 height 5
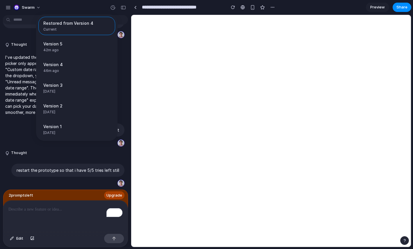
scroll to position [0, 0]
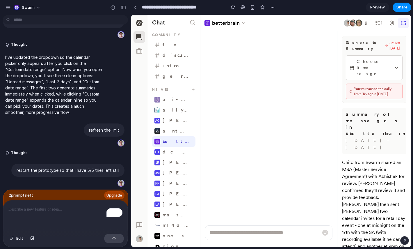
click at [369, 60] on div "Restored from Version 4 Current Version 5 42m ago Restore Version 4 46m ago Res…" at bounding box center [206, 124] width 413 height 249
click at [369, 60] on span "Choose time range" at bounding box center [374, 67] width 35 height 18
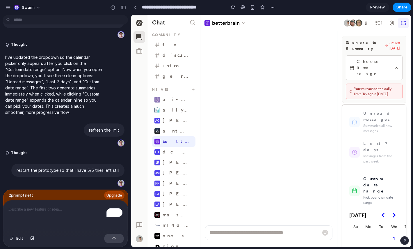
click at [369, 60] on div at bounding box center [271, 131] width 280 height 232
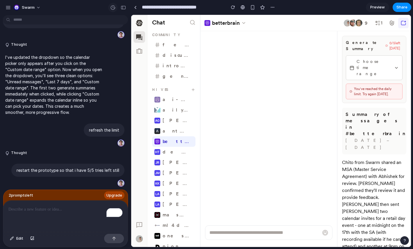
click at [113, 6] on div "button" at bounding box center [112, 7] width 5 height 5
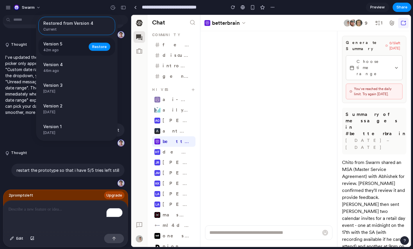
click at [81, 49] on span "42m ago" at bounding box center [64, 49] width 42 height 5
click at [389, 57] on div "Restored from Version 4 Current Version 5 42m ago Restore Version 4 46m ago Res…" at bounding box center [206, 124] width 413 height 249
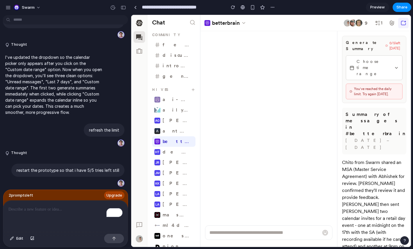
click at [397, 65] on icon "button" at bounding box center [396, 67] width 5 height 5
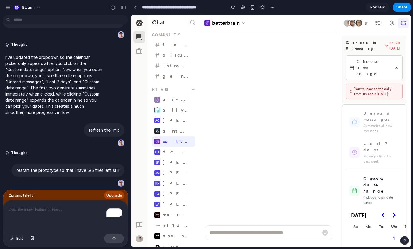
click at [397, 63] on div at bounding box center [271, 131] width 280 height 232
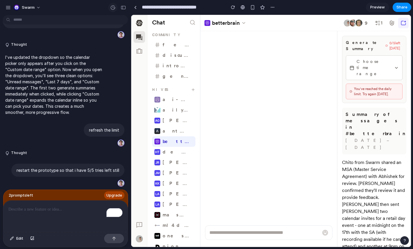
click at [113, 9] on div "button" at bounding box center [112, 7] width 5 height 5
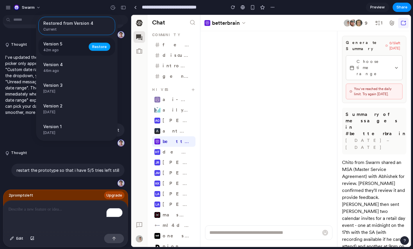
click at [102, 45] on span "Restore" at bounding box center [99, 47] width 15 height 6
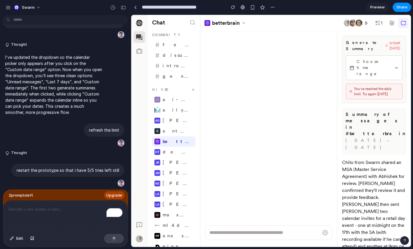
click at [395, 65] on icon "button" at bounding box center [396, 67] width 5 height 5
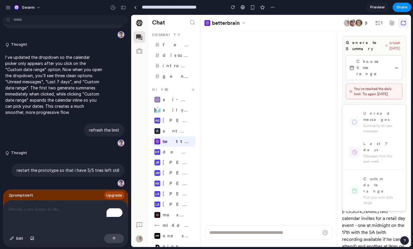
click at [395, 60] on div at bounding box center [271, 131] width 280 height 232
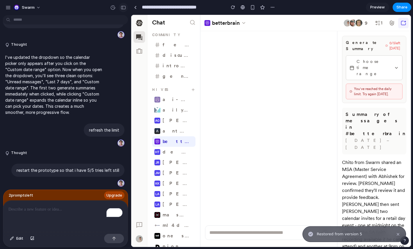
click at [122, 9] on div "button" at bounding box center [123, 8] width 5 height 4
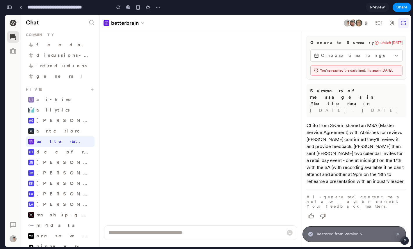
scroll to position [840, 0]
click at [349, 55] on span "Choose time range" at bounding box center [356, 55] width 71 height 6
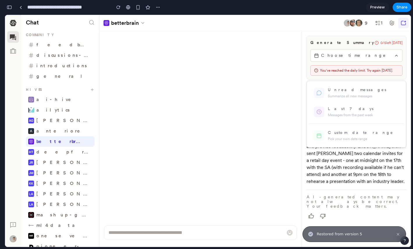
click at [349, 55] on div at bounding box center [208, 131] width 406 height 232
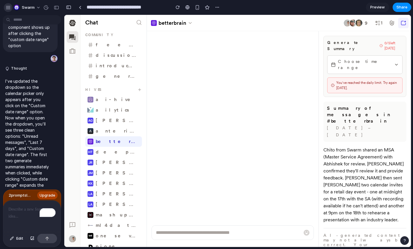
click at [10, 8] on div "button" at bounding box center [8, 7] width 5 height 5
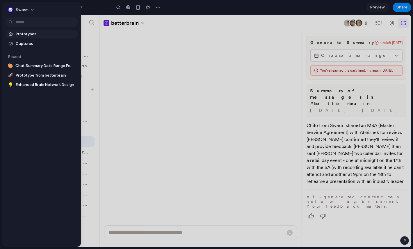
click at [24, 37] on link "Prototypes" at bounding box center [41, 34] width 73 height 9
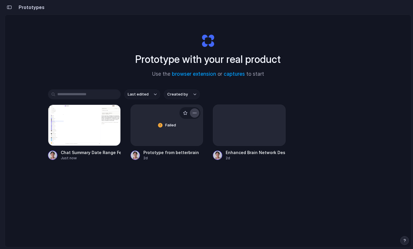
click at [194, 113] on div "button" at bounding box center [194, 113] width 5 height 5
click at [175, 155] on span "Delete" at bounding box center [172, 154] width 12 height 6
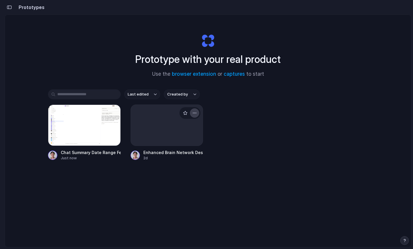
click at [194, 111] on div "button" at bounding box center [194, 113] width 5 height 5
click at [180, 156] on li "Delete" at bounding box center [177, 154] width 41 height 9
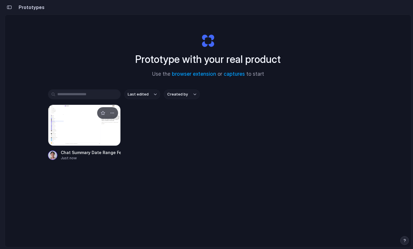
click at [102, 128] on div at bounding box center [84, 124] width 73 height 41
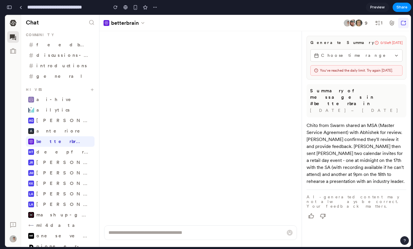
click at [348, 58] on span "Choose time range" at bounding box center [356, 55] width 71 height 6
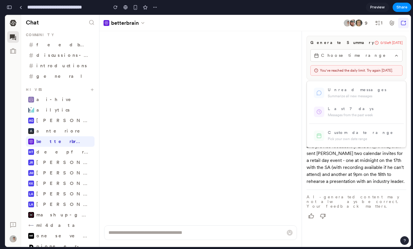
click at [262, 151] on div at bounding box center [208, 131] width 406 height 232
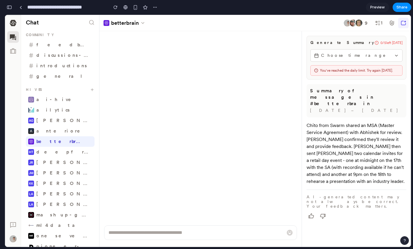
click at [9, 7] on div "button" at bounding box center [9, 7] width 5 height 4
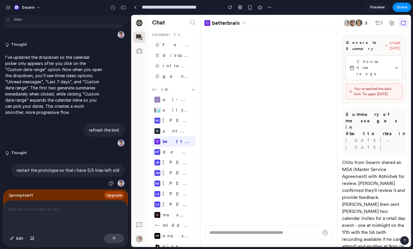
click at [49, 167] on p "restart the prototype so that i have 5/5 tries left still" at bounding box center [68, 170] width 103 height 6
click at [53, 170] on p "restart the prototype so that i have 5/5 tries left still" at bounding box center [68, 170] width 103 height 6
copy div "restart the prototype so that i have 5/5 tries left still"
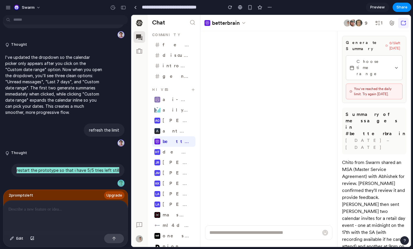
click at [386, 45] on icon at bounding box center [387, 46] width 2 height 4
click at [68, 222] on div at bounding box center [65, 216] width 125 height 31
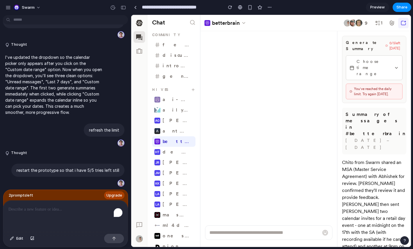
paste div "To enrich screen reader interactions, please activate Accessibility in Grammarl…"
click at [118, 237] on button "button" at bounding box center [114, 238] width 20 height 9
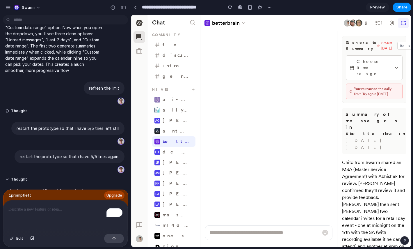
scroll to position [634, 0]
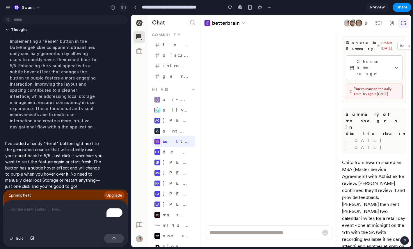
click at [126, 8] on div "button" at bounding box center [123, 8] width 5 height 4
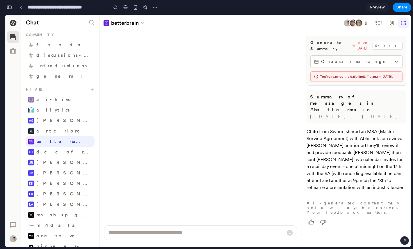
scroll to position [1165, 0]
click at [399, 43] on button "Reset" at bounding box center [388, 46] width 30 height 8
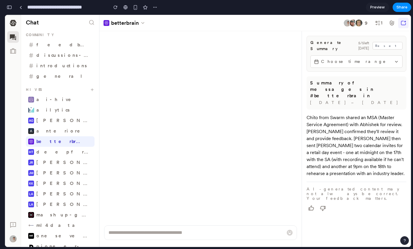
click at [394, 59] on icon "button" at bounding box center [396, 61] width 5 height 5
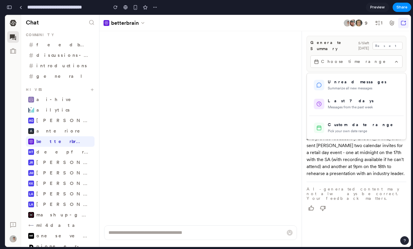
click at [394, 56] on div at bounding box center [208, 131] width 406 height 232
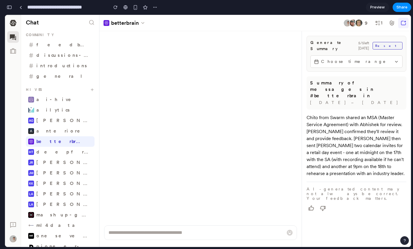
click at [394, 45] on button "Reset" at bounding box center [388, 46] width 30 height 8
click at [390, 58] on span "Choose time range" at bounding box center [356, 61] width 71 height 6
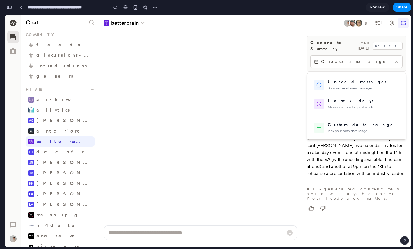
click at [390, 58] on div at bounding box center [208, 131] width 406 height 232
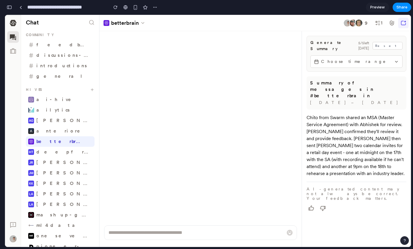
click at [10, 6] on div "button" at bounding box center [9, 7] width 5 height 4
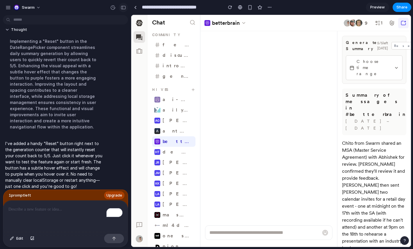
click at [124, 10] on button "button" at bounding box center [123, 7] width 9 height 9
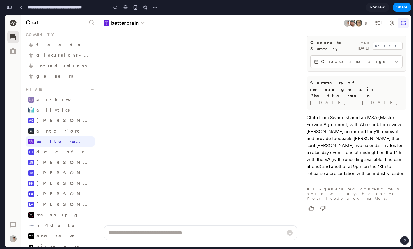
scroll to position [1165, 0]
click at [388, 58] on span "Choose time range" at bounding box center [356, 61] width 71 height 6
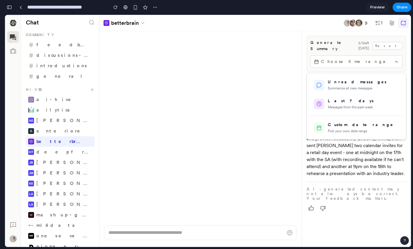
click at [389, 56] on div at bounding box center [208, 131] width 406 height 232
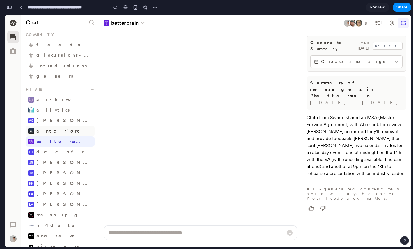
click at [48, 130] on span "anteriore" at bounding box center [64, 131] width 56 height 6
click at [50, 117] on li "[PERSON_NAME]" at bounding box center [60, 120] width 69 height 10
click at [49, 144] on span "betterbrain" at bounding box center [64, 142] width 56 height 6
click at [379, 58] on span "Choose time range" at bounding box center [356, 61] width 71 height 6
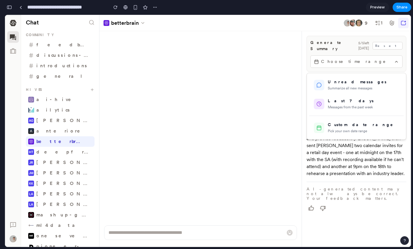
click at [396, 55] on div at bounding box center [208, 131] width 406 height 232
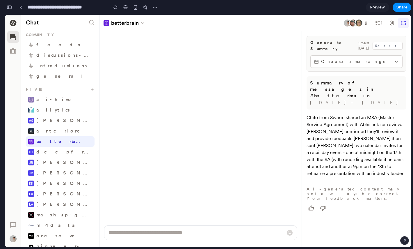
click at [350, 58] on span "Choose time range" at bounding box center [356, 61] width 71 height 6
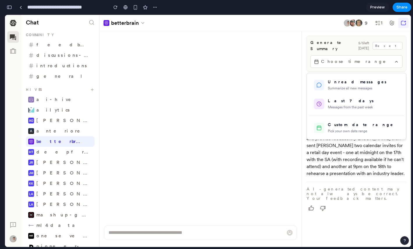
click at [343, 58] on div at bounding box center [208, 131] width 406 height 232
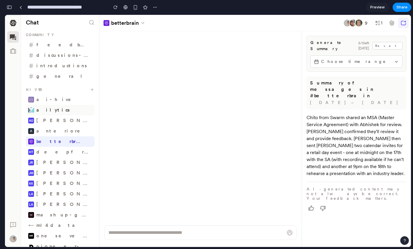
click at [50, 115] on li "ailytics" at bounding box center [60, 110] width 69 height 10
click at [54, 122] on span "[PERSON_NAME]" at bounding box center [64, 121] width 56 height 6
click at [8, 6] on div "button" at bounding box center [9, 7] width 5 height 4
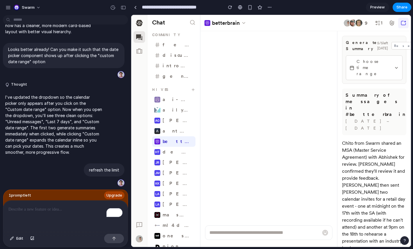
scroll to position [634, 0]
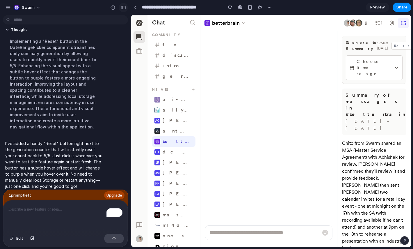
click at [125, 6] on div "button" at bounding box center [123, 8] width 5 height 4
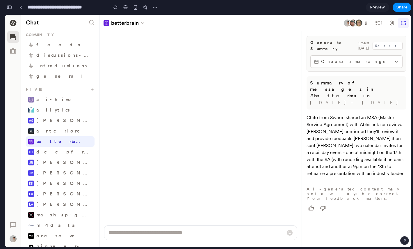
click at [354, 61] on button "Choose time range" at bounding box center [357, 61] width 92 height 13
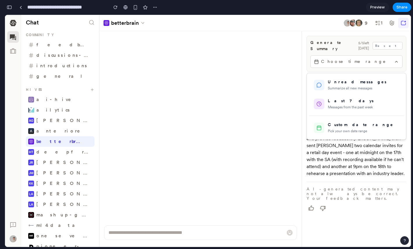
click at [350, 56] on div at bounding box center [208, 131] width 406 height 232
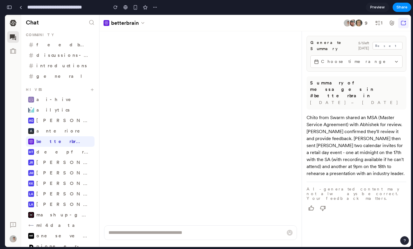
click at [348, 58] on span "Choose time range" at bounding box center [356, 61] width 71 height 6
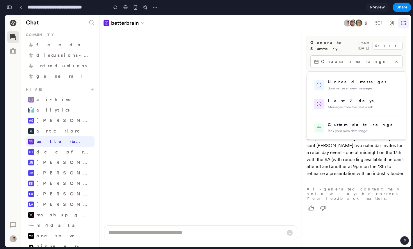
click at [196, 68] on div at bounding box center [208, 131] width 406 height 232
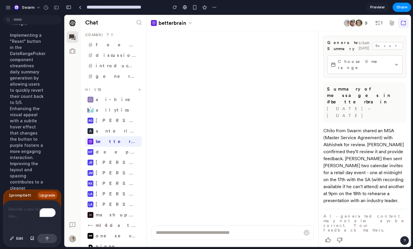
click at [356, 58] on span "Choose time range" at bounding box center [365, 64] width 54 height 12
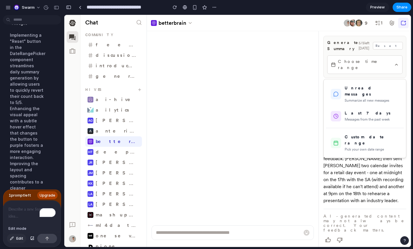
click at [15, 241] on button "Edit" at bounding box center [16, 238] width 19 height 9
click at [67, 7] on div "button" at bounding box center [68, 7] width 5 height 4
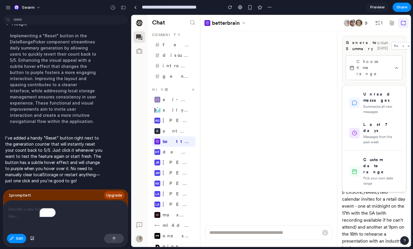
scroll to position [634, 0]
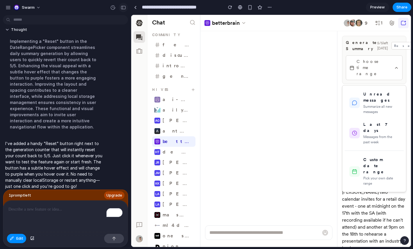
click at [124, 9] on div "button" at bounding box center [123, 8] width 5 height 4
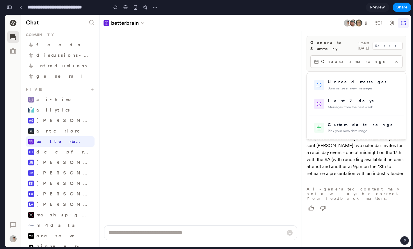
scroll to position [1165, 0]
click at [17, 8] on link at bounding box center [20, 7] width 9 height 9
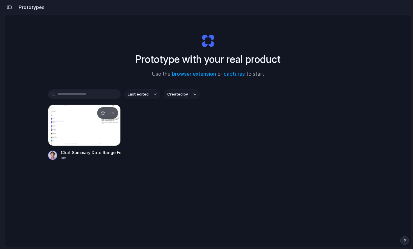
click at [71, 110] on div at bounding box center [84, 124] width 73 height 41
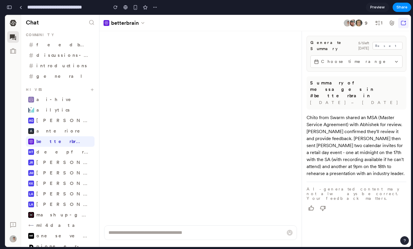
click at [7, 6] on div "button" at bounding box center [9, 7] width 5 height 4
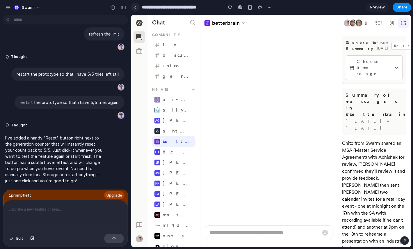
click at [136, 8] on div at bounding box center [135, 7] width 3 height 3
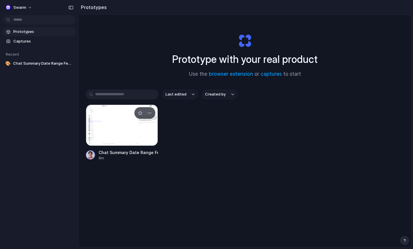
click at [124, 132] on div at bounding box center [122, 124] width 72 height 41
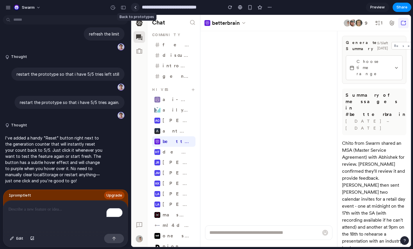
click at [135, 8] on div at bounding box center [135, 7] width 3 height 3
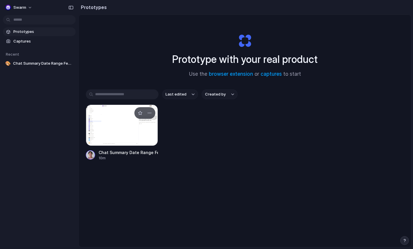
click at [122, 122] on div at bounding box center [122, 124] width 72 height 41
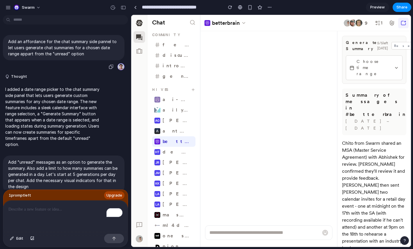
click at [54, 47] on p "Add an affordance for the chat summary side pannel to let users generate chat s…" at bounding box center [63, 47] width 111 height 18
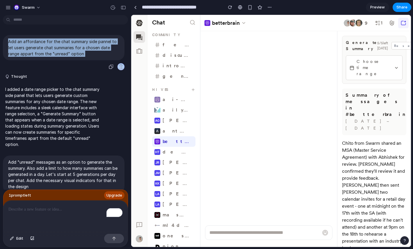
copy div "Add an affordance for the chat summary side pannel to let users generate chat s…"
click at [124, 9] on div "button" at bounding box center [123, 8] width 5 height 4
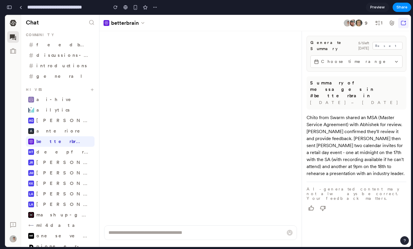
click at [327, 58] on span "Choose time range" at bounding box center [356, 61] width 71 height 6
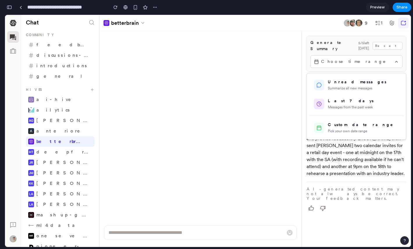
click at [285, 72] on div at bounding box center [208, 131] width 406 height 232
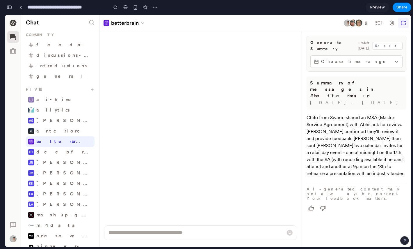
click at [324, 58] on span "Choose time range" at bounding box center [356, 61] width 71 height 6
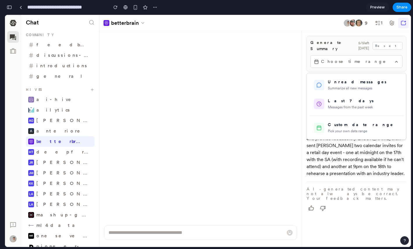
click at [335, 57] on div at bounding box center [208, 131] width 406 height 232
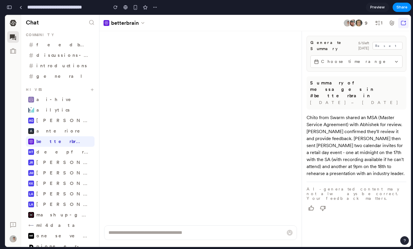
click at [356, 58] on span "Choose time range" at bounding box center [356, 61] width 71 height 6
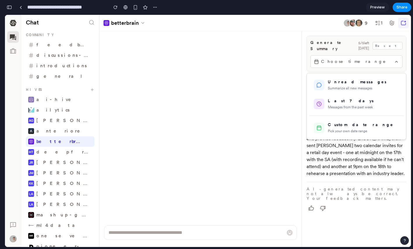
click at [347, 53] on div at bounding box center [208, 131] width 406 height 232
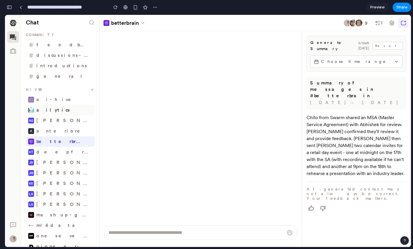
click at [64, 114] on li "ailytics" at bounding box center [60, 110] width 69 height 10
click at [47, 50] on li "feedback" at bounding box center [60, 45] width 69 height 10
click at [54, 58] on li "discussions-ai" at bounding box center [60, 55] width 69 height 10
click at [54, 70] on li "introductions" at bounding box center [60, 66] width 69 height 10
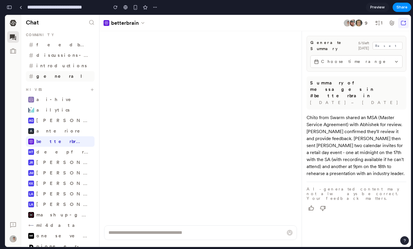
click at [52, 77] on span "general" at bounding box center [64, 76] width 56 height 6
click at [11, 8] on div "button" at bounding box center [9, 7] width 5 height 4
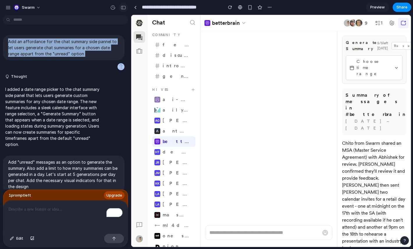
click at [125, 6] on div "button" at bounding box center [123, 8] width 5 height 4
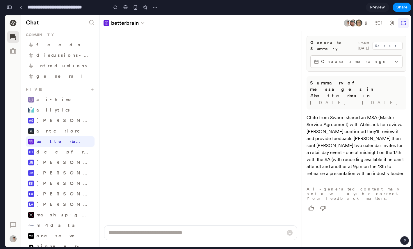
click at [8, 7] on div "button" at bounding box center [9, 7] width 5 height 4
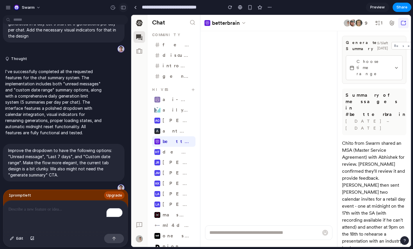
click at [123, 6] on div "button" at bounding box center [123, 8] width 5 height 4
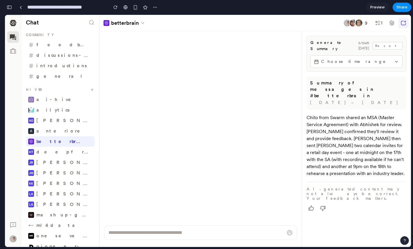
scroll to position [254, 0]
click at [378, 58] on span "Choose time range" at bounding box center [356, 61] width 71 height 6
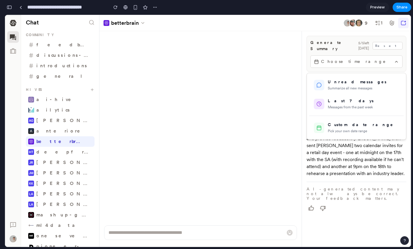
click at [359, 56] on div at bounding box center [208, 131] width 406 height 232
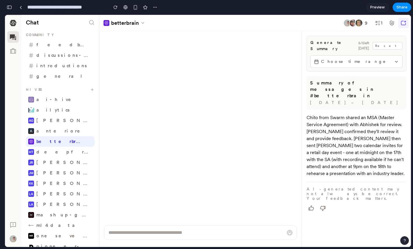
click at [363, 58] on span "Choose time range" at bounding box center [356, 61] width 71 height 6
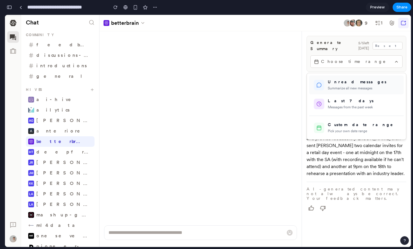
click at [348, 79] on div "Unread messages" at bounding box center [363, 82] width 71 height 6
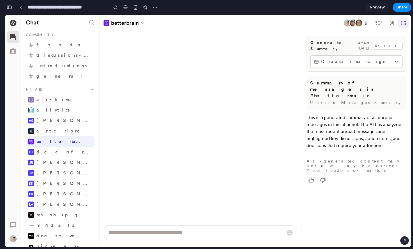
click at [363, 58] on span "Choose time range" at bounding box center [356, 61] width 71 height 6
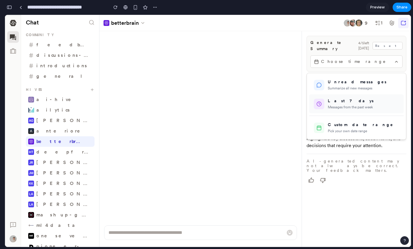
click at [343, 98] on div "Last 7 days" at bounding box center [363, 101] width 71 height 6
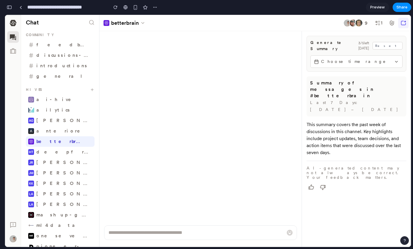
click at [344, 58] on span "Choose time range" at bounding box center [356, 61] width 71 height 6
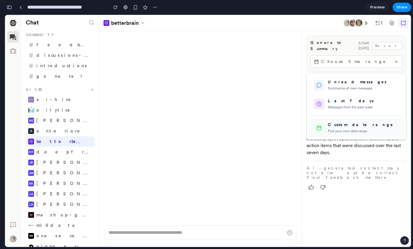
click at [336, 122] on div "Custom date range" at bounding box center [363, 125] width 71 height 6
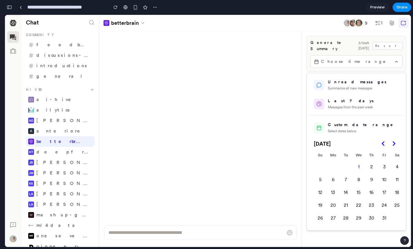
click at [336, 176] on button "6" at bounding box center [333, 179] width 12 height 12
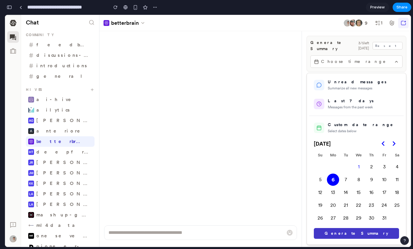
click at [373, 173] on button "9" at bounding box center [372, 179] width 12 height 12
click at [354, 228] on button "Generate Summary" at bounding box center [356, 233] width 85 height 11
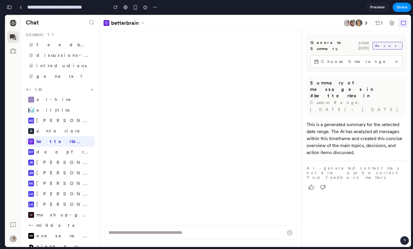
click at [392, 45] on button "Reset" at bounding box center [388, 46] width 30 height 8
click at [338, 58] on span "Choose time range" at bounding box center [356, 61] width 71 height 6
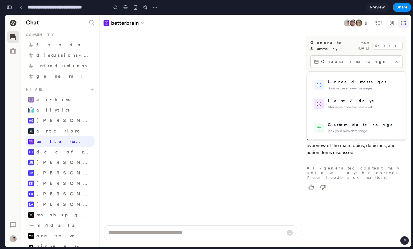
click at [345, 58] on div at bounding box center [208, 131] width 406 height 232
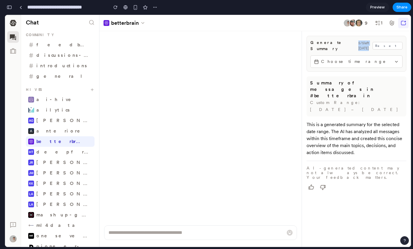
drag, startPoint x: 364, startPoint y: 43, endPoint x: 386, endPoint y: 43, distance: 21.8
click at [386, 43] on div "Generate Summary 5 / 5 left today Reset" at bounding box center [357, 46] width 92 height 12
click at [369, 44] on span "5 / 5 left today" at bounding box center [364, 45] width 11 height 10
drag, startPoint x: 363, startPoint y: 43, endPoint x: 385, endPoint y: 43, distance: 22.4
click at [385, 43] on div "Generate Summary 5 / 5 left today Reset" at bounding box center [357, 46] width 92 height 12
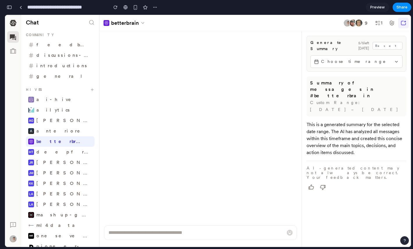
click at [369, 44] on span "5 / 5 left today" at bounding box center [364, 45] width 11 height 10
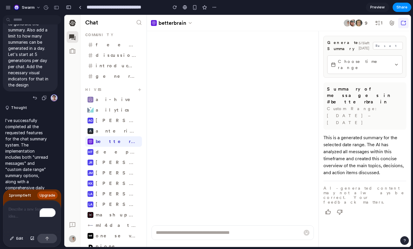
scroll to position [0, 0]
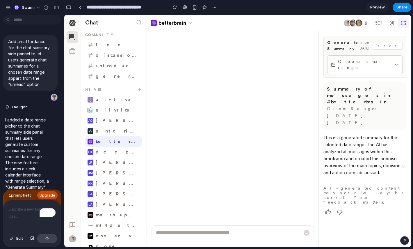
click at [49, 195] on span "Upgrade" at bounding box center [48, 195] width 16 height 6
click at [221, 109] on div at bounding box center [233, 128] width 172 height 194
click at [69, 8] on div "button" at bounding box center [68, 7] width 5 height 4
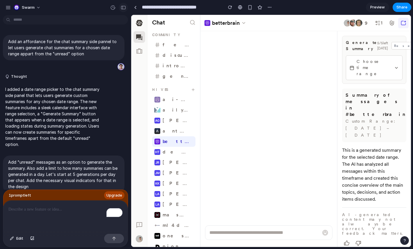
click at [121, 5] on button "button" at bounding box center [123, 7] width 9 height 9
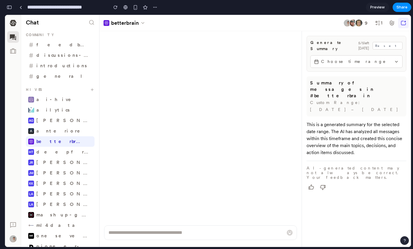
click at [325, 61] on button "Choose time range" at bounding box center [357, 61] width 92 height 13
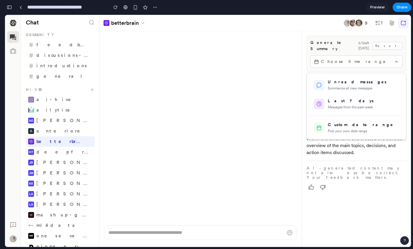
click at [341, 57] on div at bounding box center [208, 131] width 406 height 232
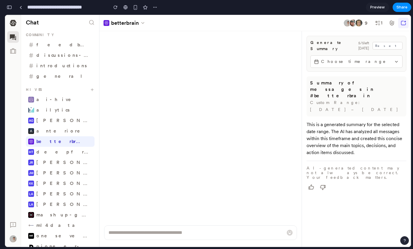
click at [332, 61] on button "Choose time range" at bounding box center [357, 61] width 92 height 13
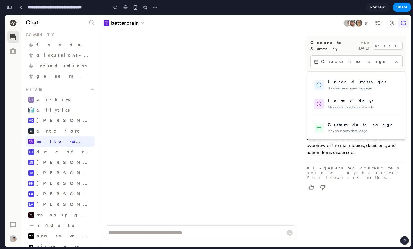
click at [333, 59] on div at bounding box center [208, 131] width 406 height 232
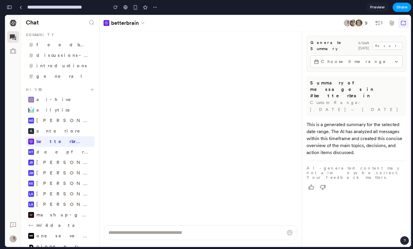
click at [406, 7] on span "Share" at bounding box center [402, 7] width 11 height 6
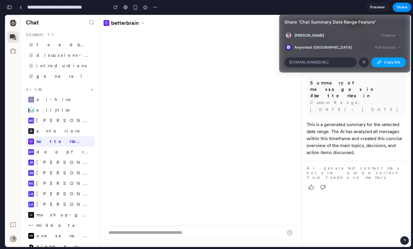
click at [384, 64] on span "Copy link" at bounding box center [392, 62] width 17 height 6
click at [353, 103] on div "Share ' Chat Summary Date Range Feature ' Jiggy Villanueva Creator Anyone at Sw…" at bounding box center [206, 124] width 413 height 249
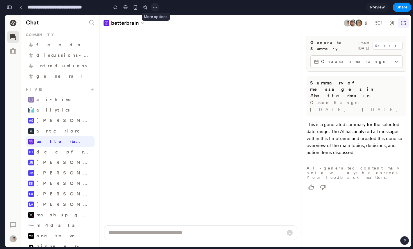
click at [154, 6] on div "button" at bounding box center [155, 7] width 5 height 5
click at [180, 63] on div "Duplicate Delete" at bounding box center [206, 124] width 413 height 249
click at [315, 176] on div "Generate Summary 5 / 5 left today Reset Choose time range Summary of messages i…" at bounding box center [356, 147] width 109 height 232
click at [405, 19] on button "button" at bounding box center [403, 23] width 10 height 10
click at [372, 58] on span "Choose time range" at bounding box center [356, 61] width 71 height 6
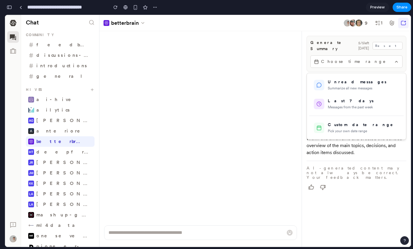
click at [373, 57] on div at bounding box center [208, 131] width 406 height 232
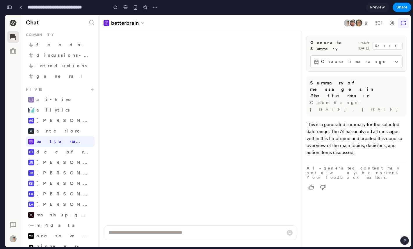
click at [378, 58] on span "Choose time range" at bounding box center [356, 61] width 71 height 6
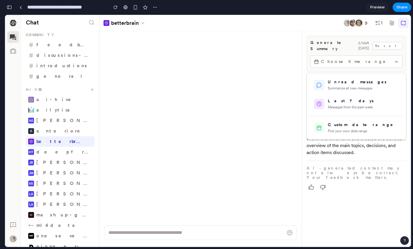
click at [378, 57] on div at bounding box center [208, 131] width 406 height 232
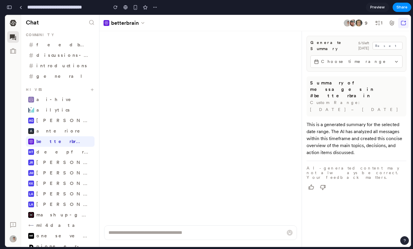
click at [378, 58] on span "Choose time range" at bounding box center [356, 61] width 71 height 6
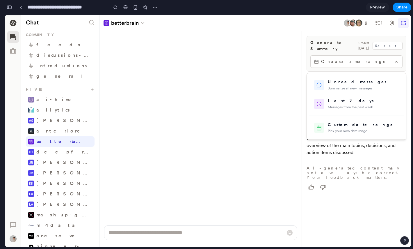
click at [370, 56] on div at bounding box center [208, 131] width 406 height 232
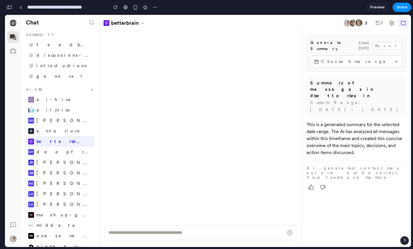
click at [370, 61] on button "Choose time range" at bounding box center [357, 61] width 92 height 13
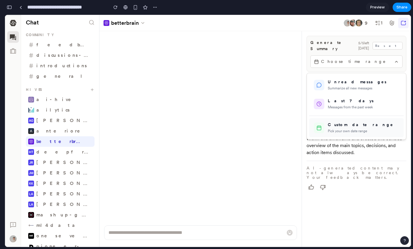
click at [344, 128] on div "Pick your own date range" at bounding box center [363, 130] width 71 height 5
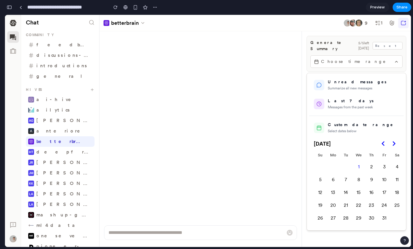
click at [376, 59] on div at bounding box center [208, 131] width 406 height 232
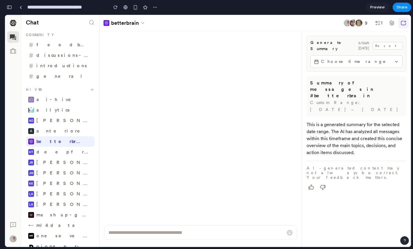
click at [243, 161] on div at bounding box center [201, 128] width 203 height 194
click at [330, 58] on span "Choose time range" at bounding box center [356, 61] width 71 height 6
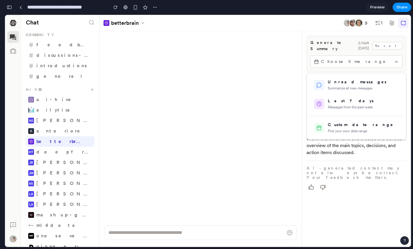
click at [332, 56] on div at bounding box center [208, 131] width 406 height 232
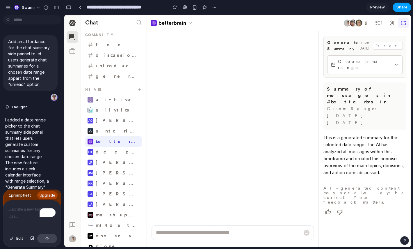
click at [404, 5] on span "Share" at bounding box center [402, 7] width 11 height 6
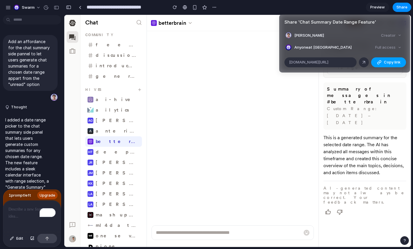
click at [380, 64] on div "button" at bounding box center [379, 62] width 5 height 5
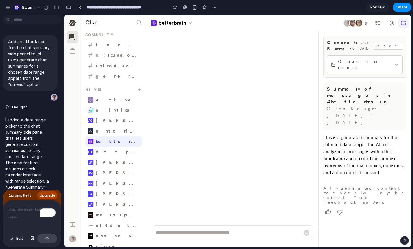
click at [261, 111] on div "Share ' Chat Summary Date Range Feature ' Jiggy Villanueva Creator Anyone at Sw…" at bounding box center [206, 124] width 413 height 249
click at [402, 5] on span "Share" at bounding box center [402, 7] width 11 height 6
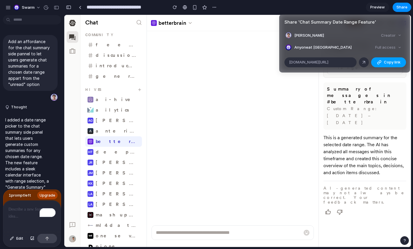
click at [382, 62] on button "Copy link" at bounding box center [388, 62] width 35 height 10
click at [310, 91] on div "Share ' Chat Summary Date Range Feature ' Jiggy Villanueva Creator Anyone at Sw…" at bounding box center [206, 124] width 413 height 249
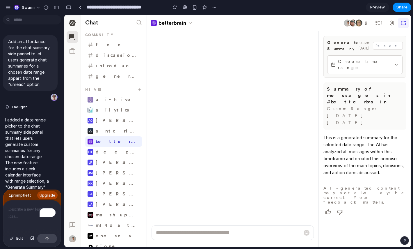
click at [348, 58] on span "Choose time range" at bounding box center [365, 64] width 54 height 12
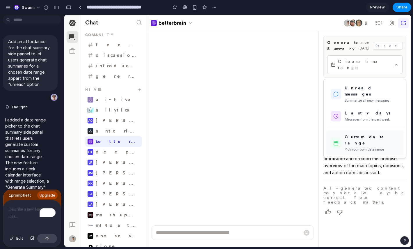
click at [354, 134] on div "Custom date range Pick your own date range" at bounding box center [372, 143] width 54 height 18
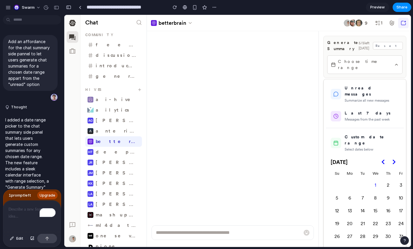
click at [369, 50] on div at bounding box center [237, 131] width 347 height 232
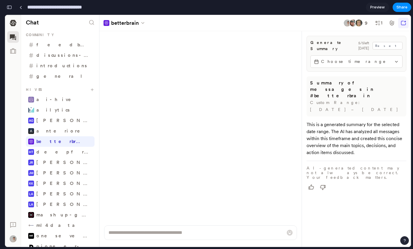
click at [68, 6] on input "**********" at bounding box center [66, 7] width 80 height 10
click at [14, 4] on div "**********" at bounding box center [82, 7] width 155 height 13
click at [8, 8] on div "button" at bounding box center [9, 7] width 5 height 4
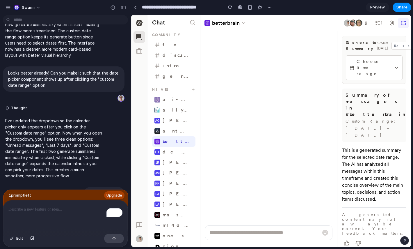
scroll to position [539, 0]
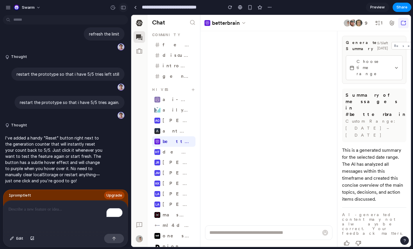
click at [124, 4] on button "button" at bounding box center [123, 7] width 9 height 9
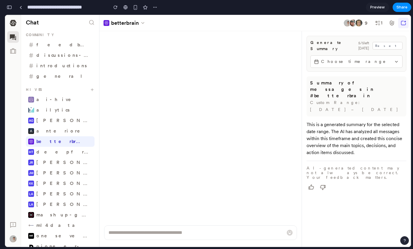
scroll to position [960, 0]
